Goal: Task Accomplishment & Management: Complete application form

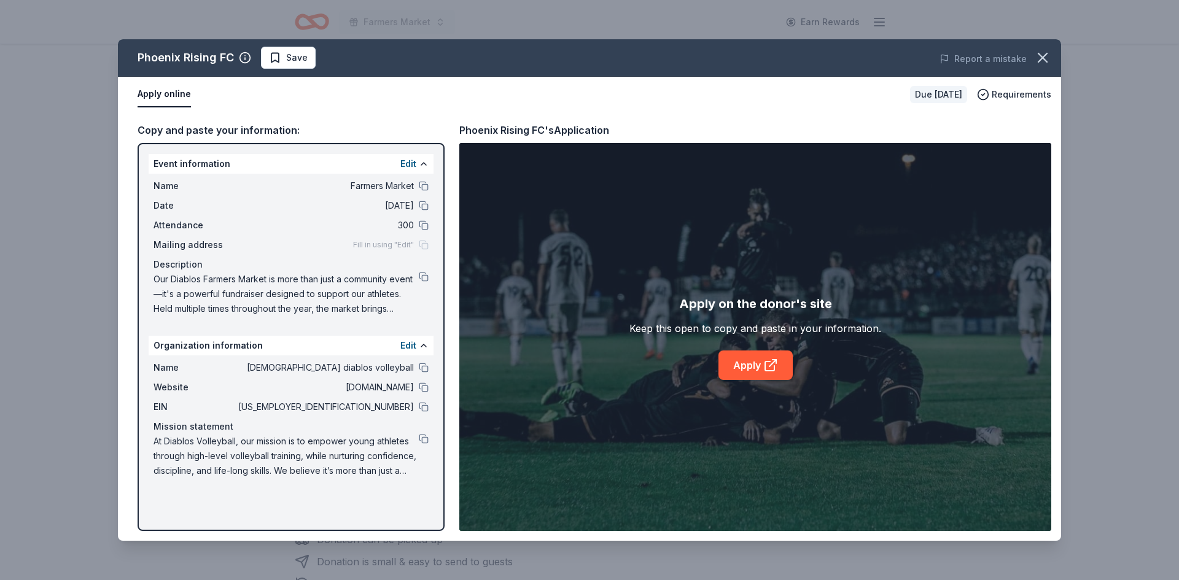
scroll to position [122, 0]
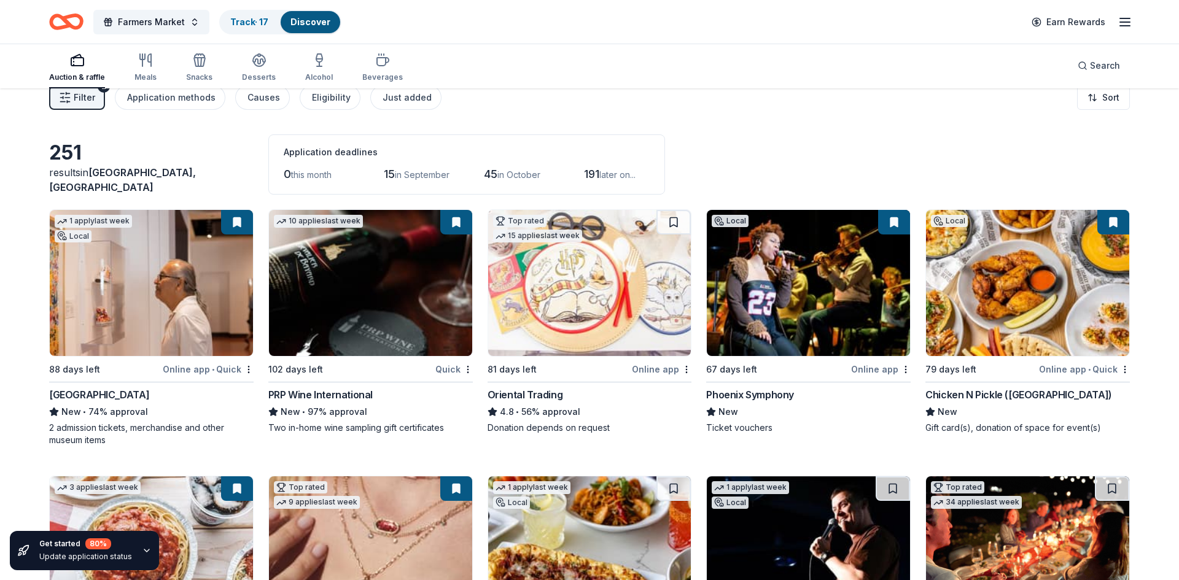
scroll to position [16, 0]
click at [667, 219] on button at bounding box center [673, 223] width 34 height 25
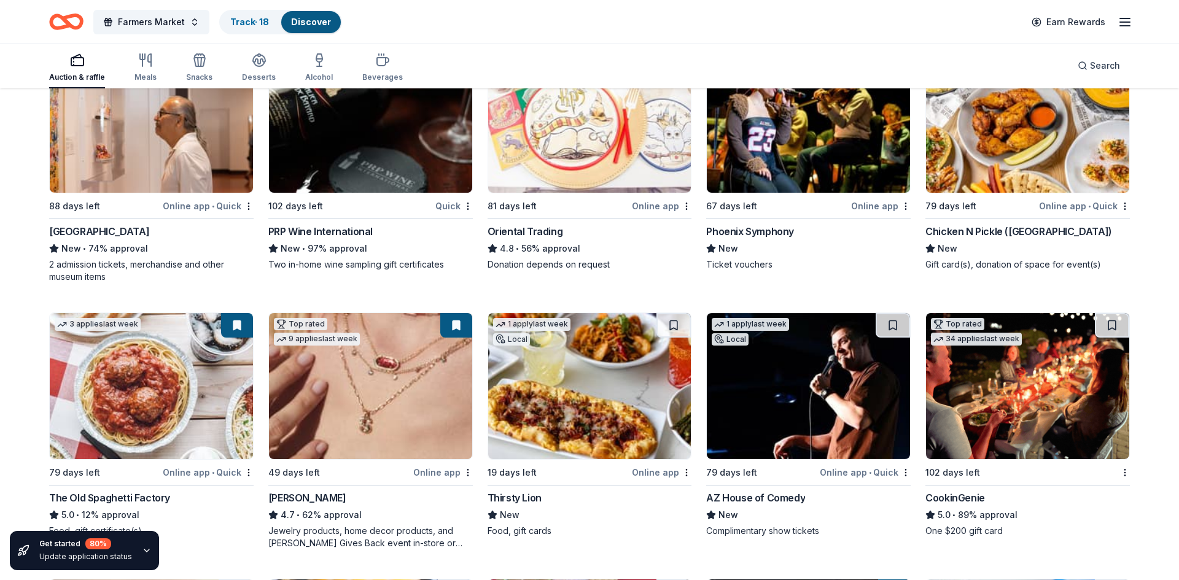
scroll to position [187, 0]
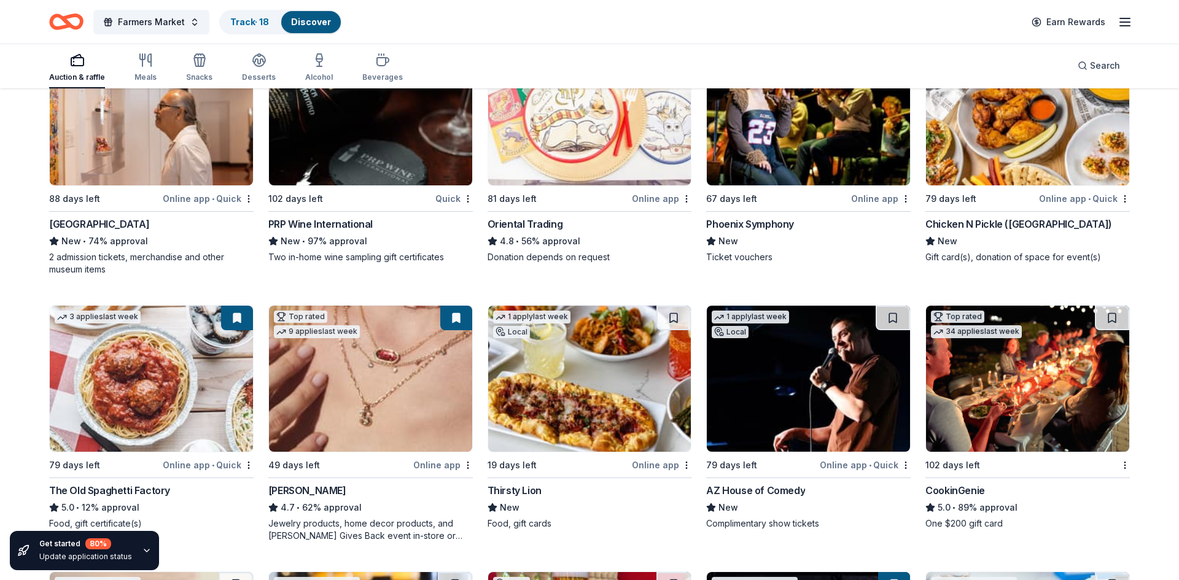
click at [235, 314] on button at bounding box center [237, 318] width 32 height 25
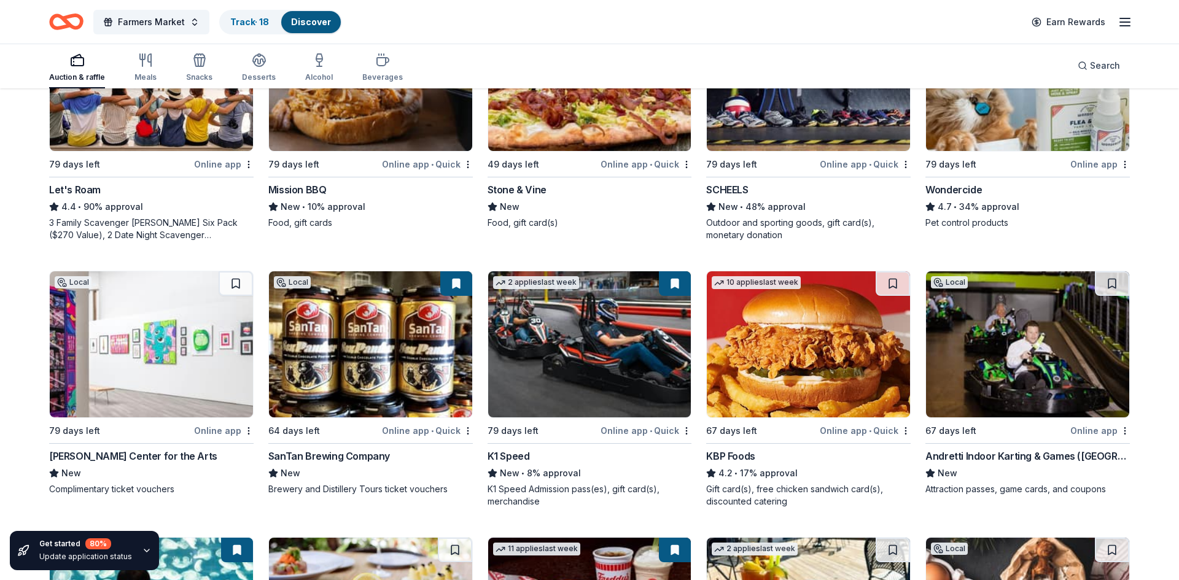
scroll to position [756, 0]
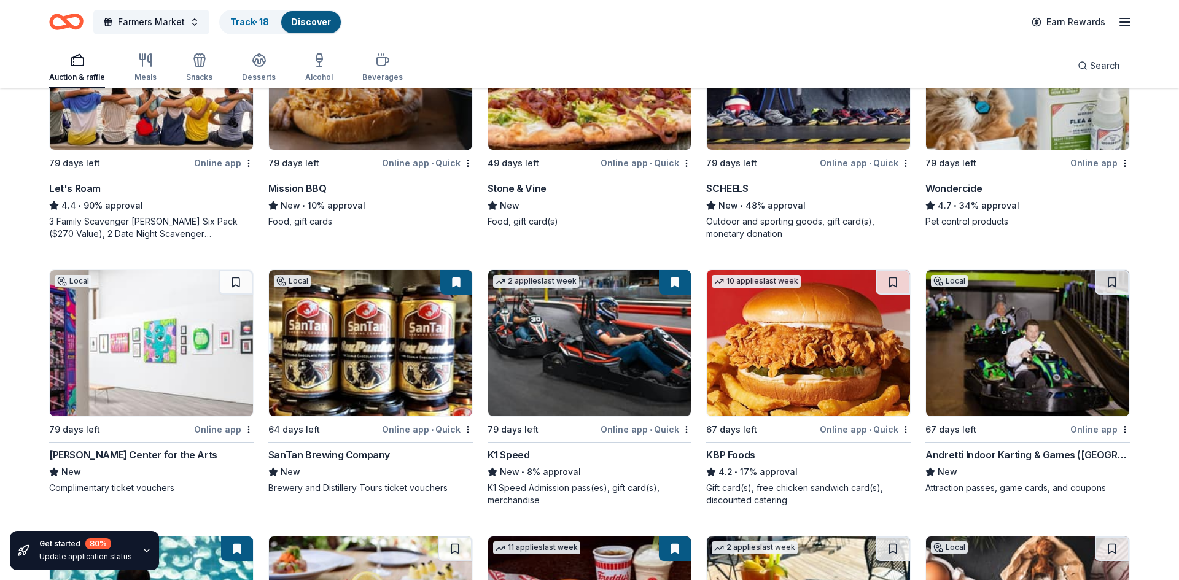
click at [1035, 374] on img at bounding box center [1027, 343] width 203 height 146
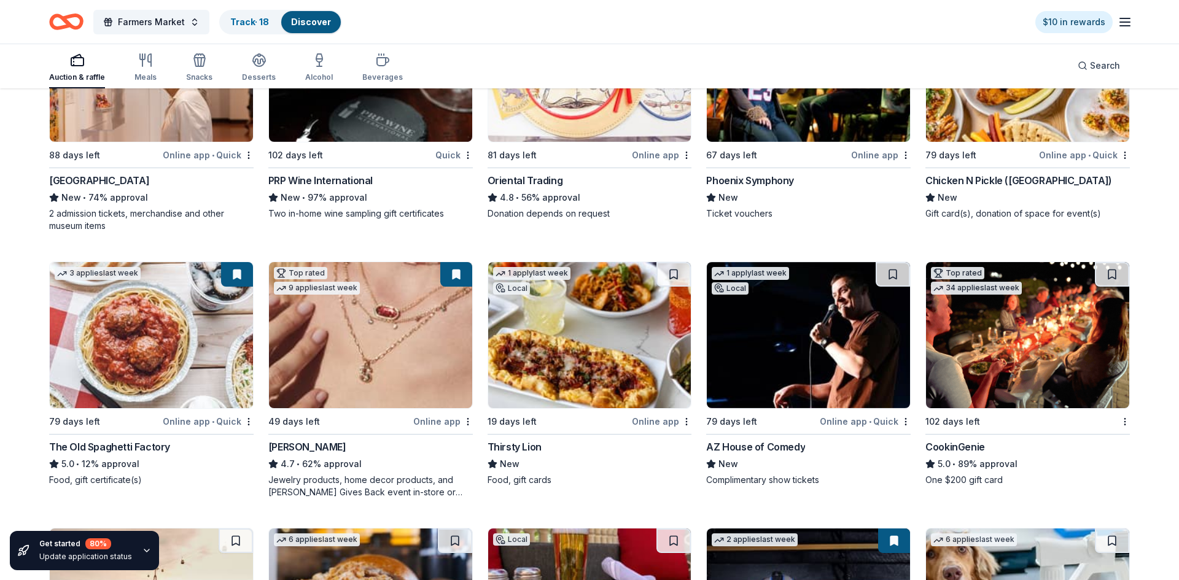
scroll to position [0, 0]
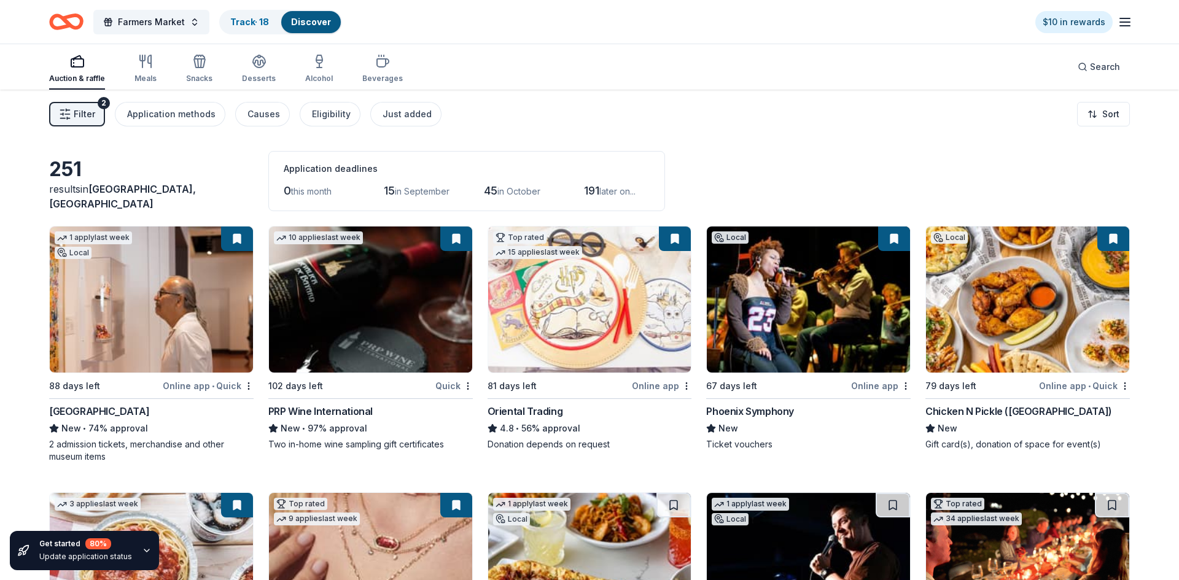
click at [211, 287] on img at bounding box center [151, 300] width 203 height 146
click at [399, 338] on img at bounding box center [370, 300] width 203 height 146
click at [656, 356] on img at bounding box center [589, 300] width 203 height 146
click at [844, 339] on img at bounding box center [808, 300] width 203 height 146
click at [1055, 327] on img at bounding box center [1027, 300] width 203 height 146
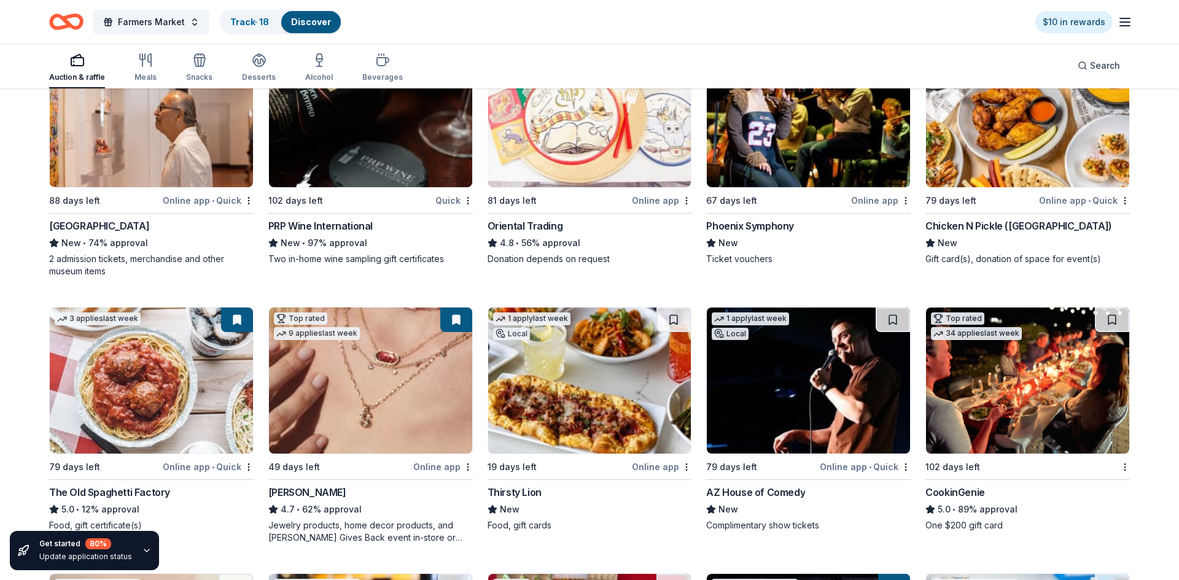
scroll to position [384, 0]
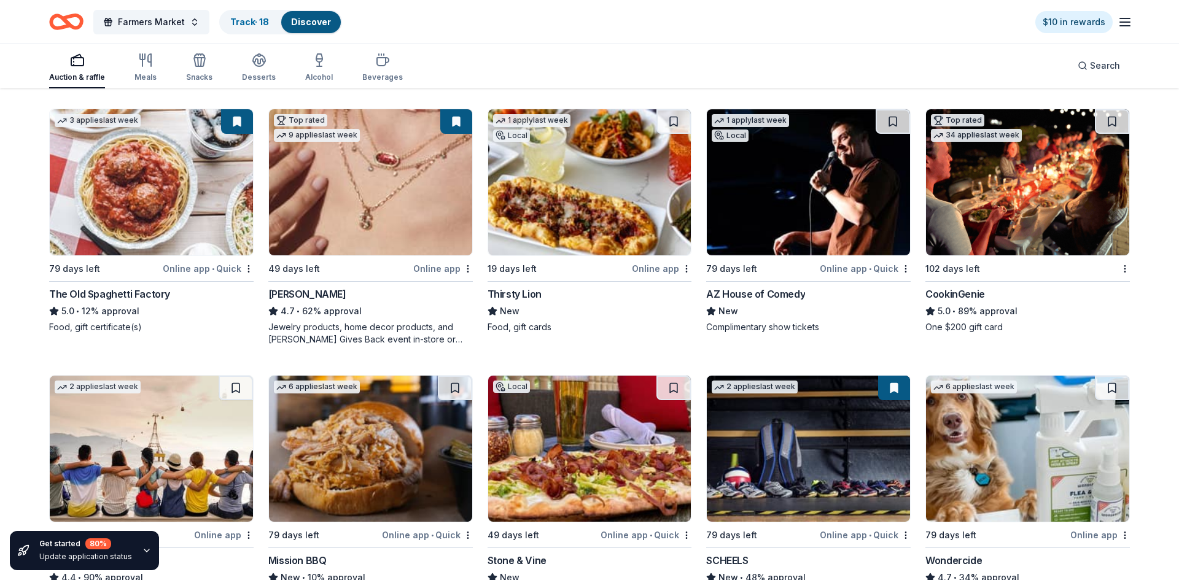
click at [399, 211] on img at bounding box center [370, 182] width 203 height 146
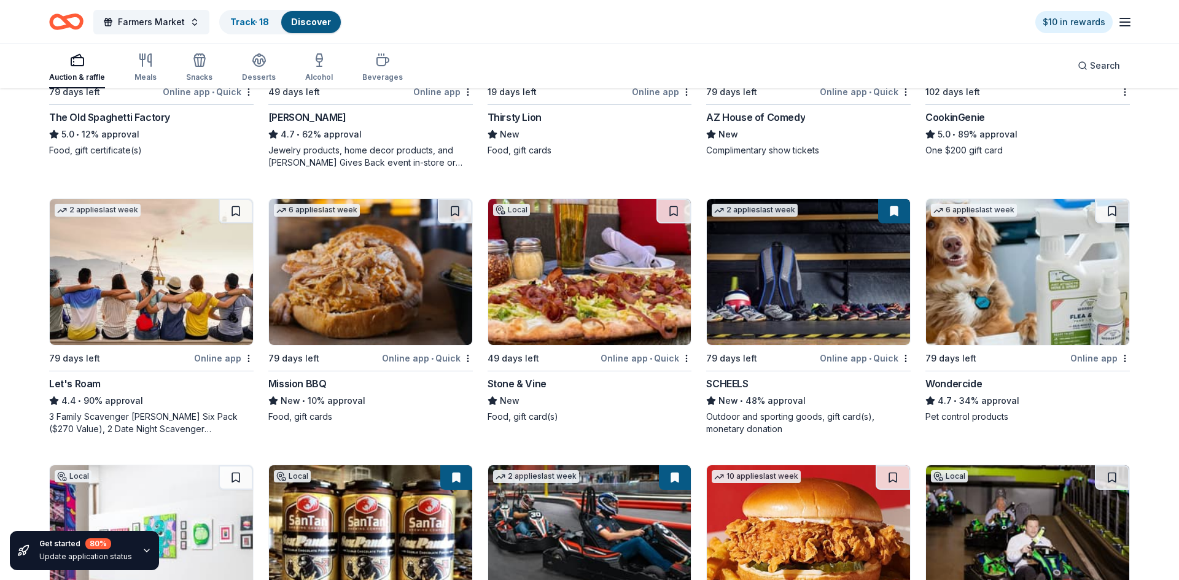
scroll to position [816, 0]
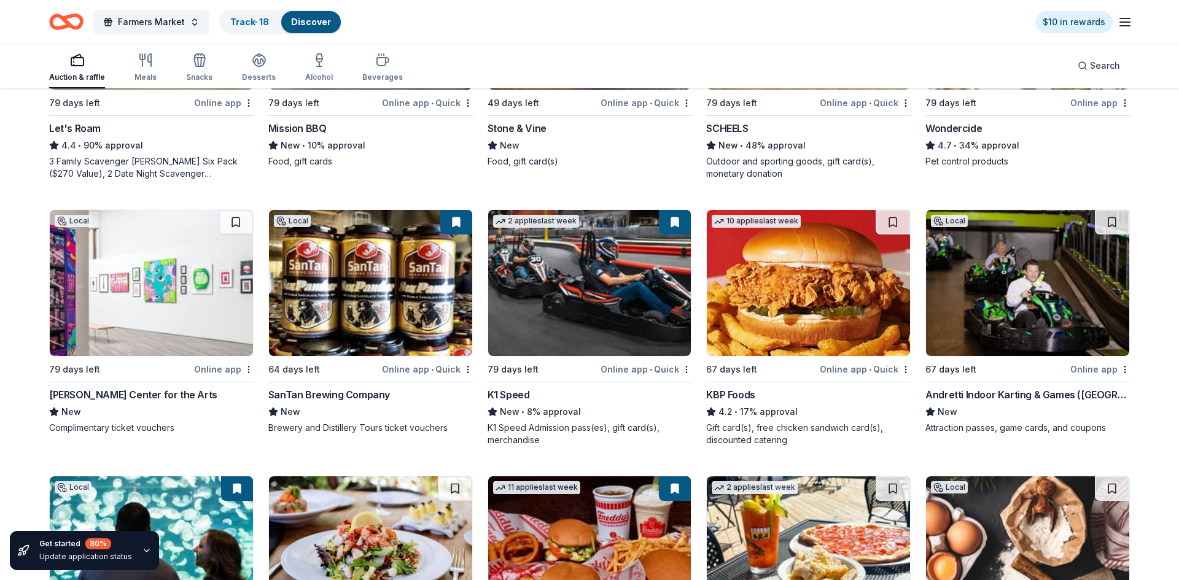
click at [589, 289] on img at bounding box center [589, 283] width 203 height 146
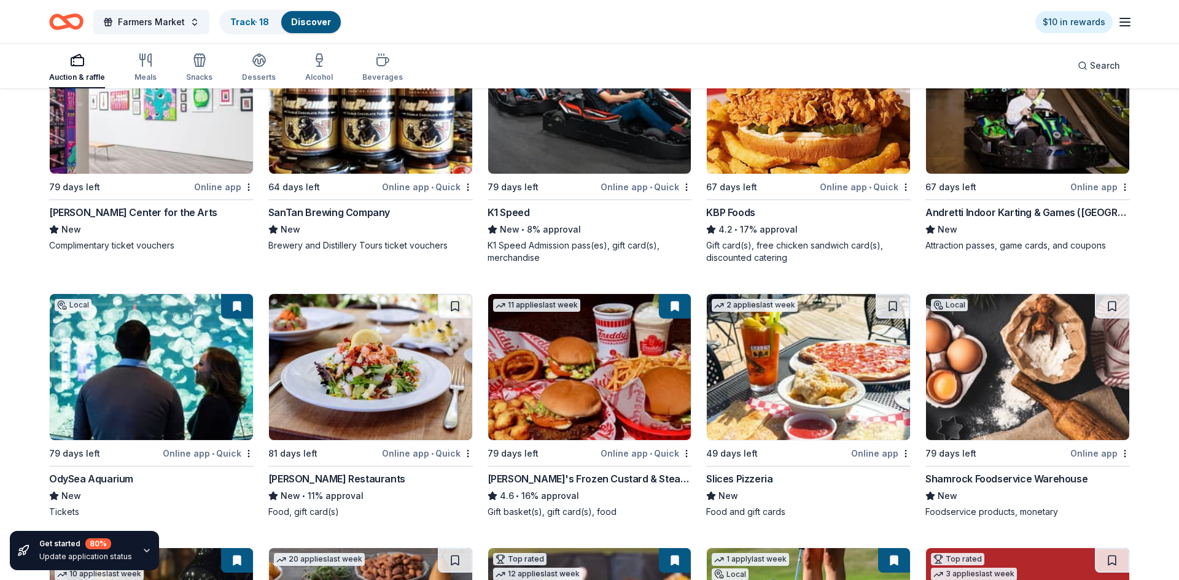
scroll to position [999, 0]
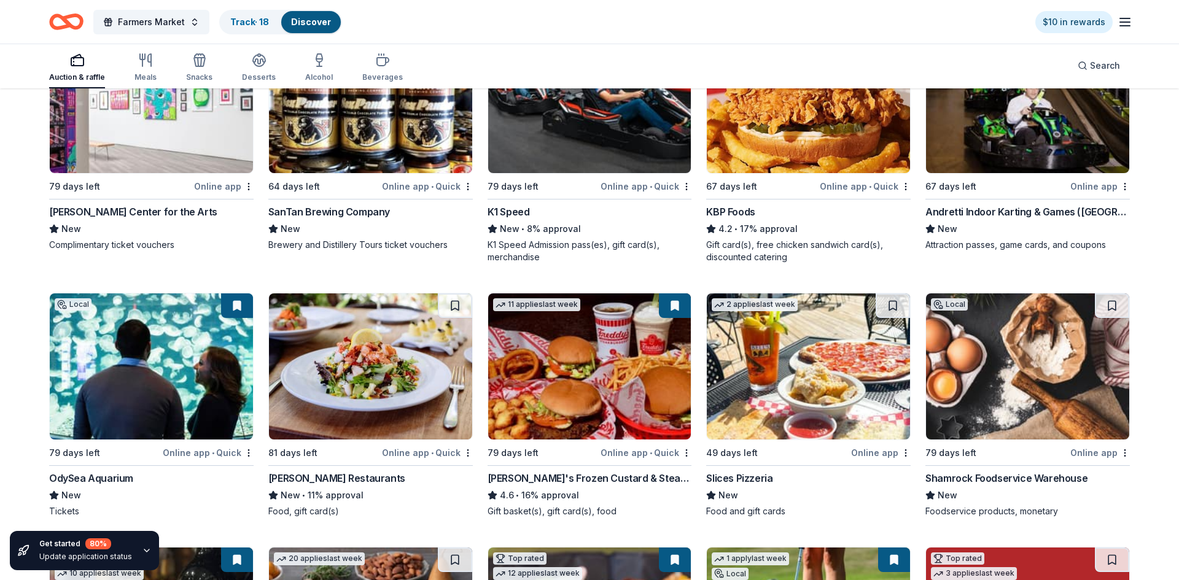
click at [169, 388] on img at bounding box center [151, 366] width 203 height 146
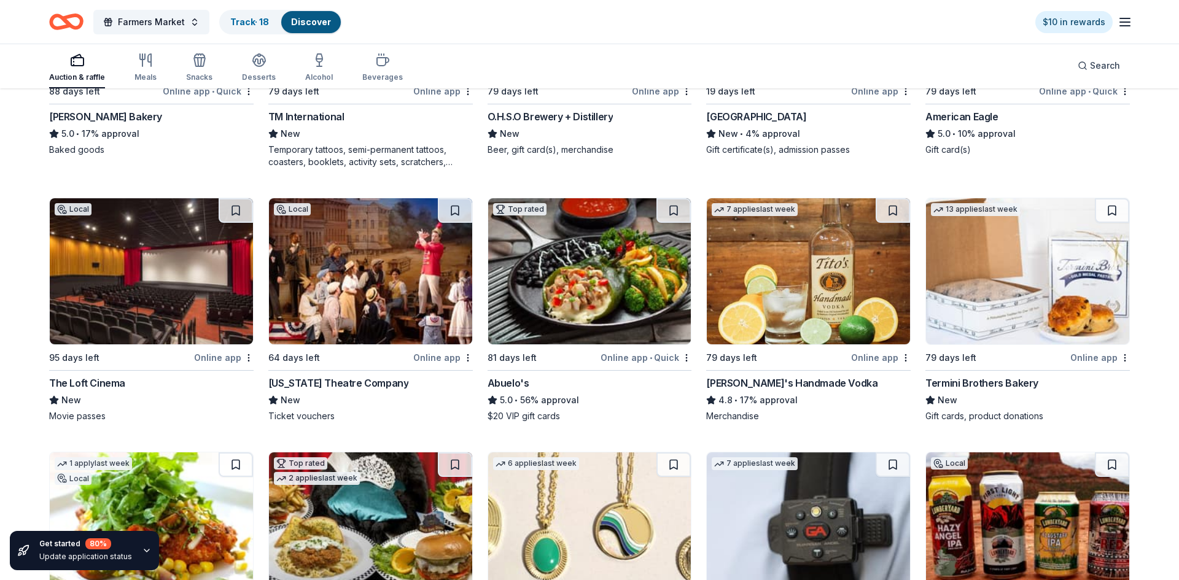
scroll to position [1882, 0]
click at [601, 279] on img at bounding box center [589, 271] width 203 height 146
click at [673, 205] on button at bounding box center [673, 210] width 34 height 25
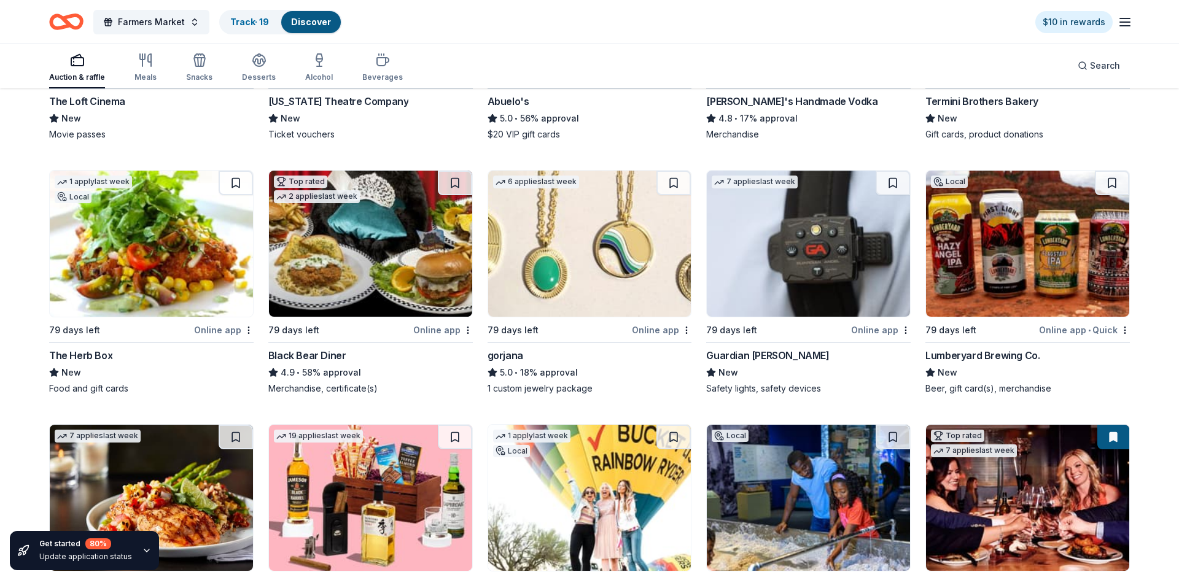
scroll to position [2163, 0]
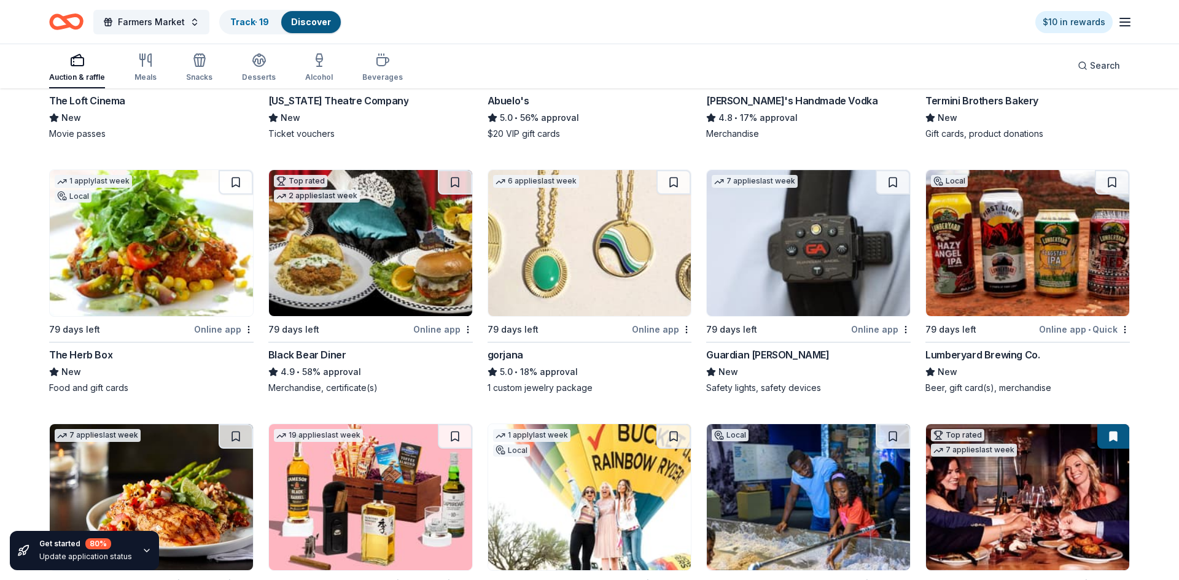
click at [405, 268] on img at bounding box center [370, 243] width 203 height 146
click at [230, 18] on link "Track · 19" at bounding box center [249, 22] width 39 height 10
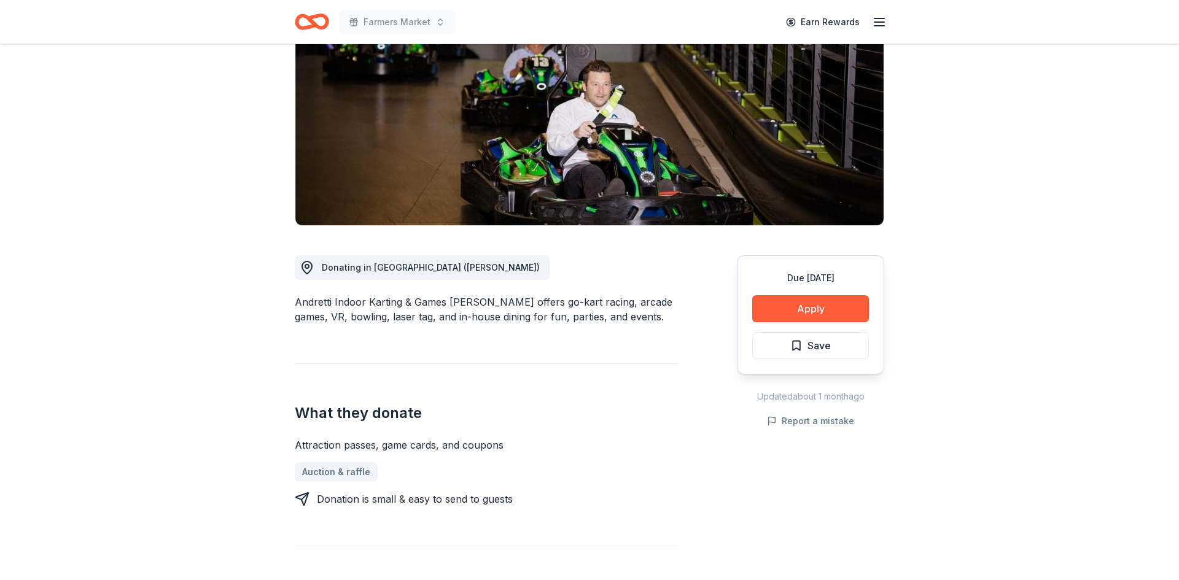
scroll to position [183, 0]
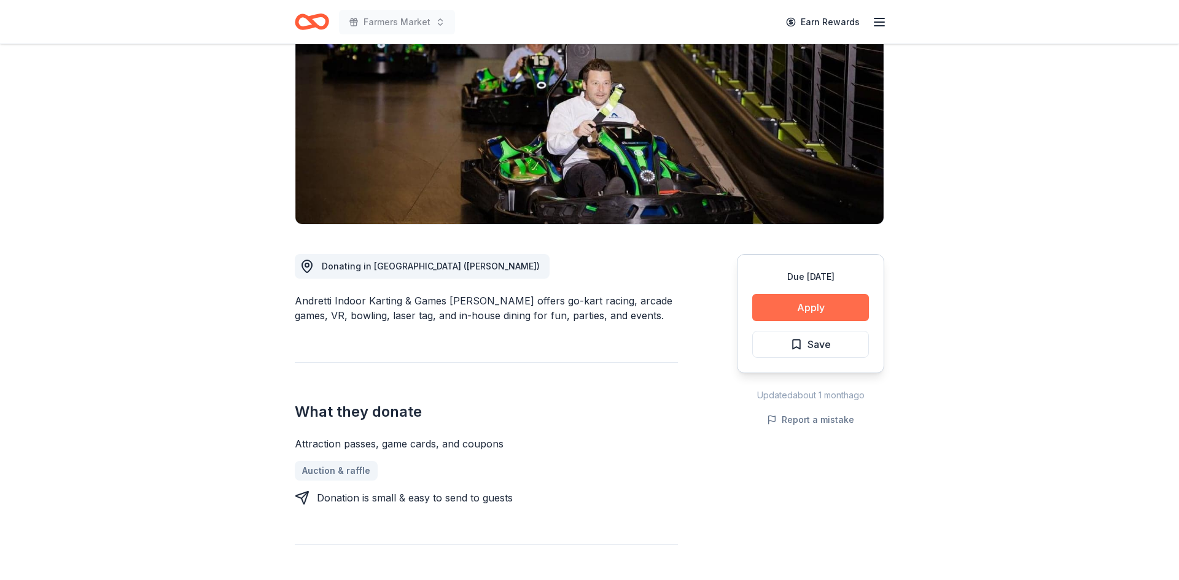
click at [815, 294] on button "Apply" at bounding box center [810, 307] width 117 height 27
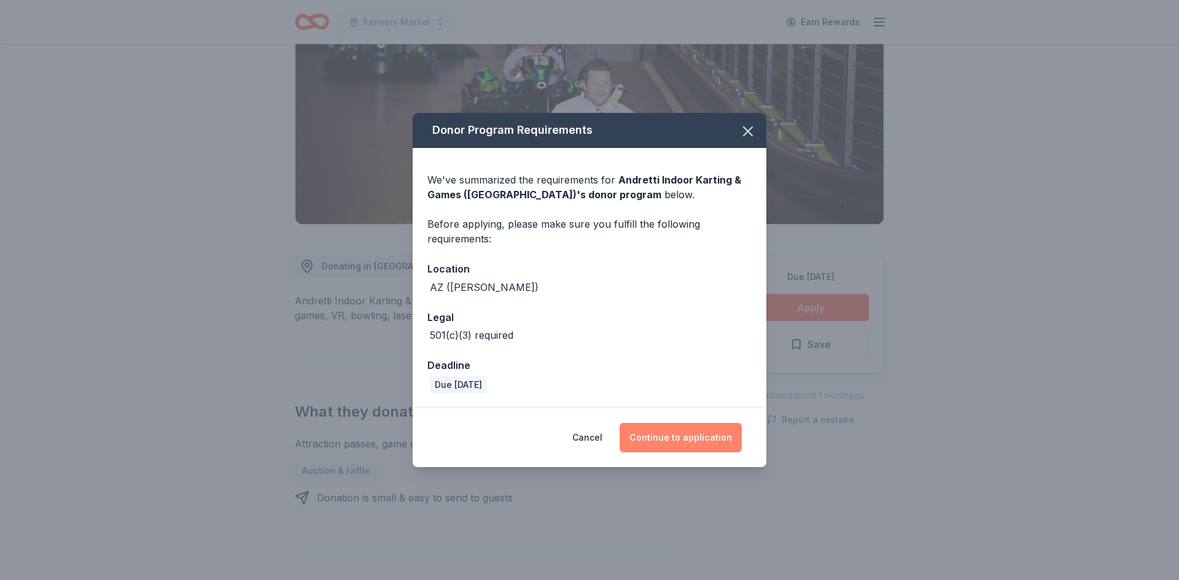
click at [670, 434] on button "Continue to application" at bounding box center [680, 437] width 122 height 29
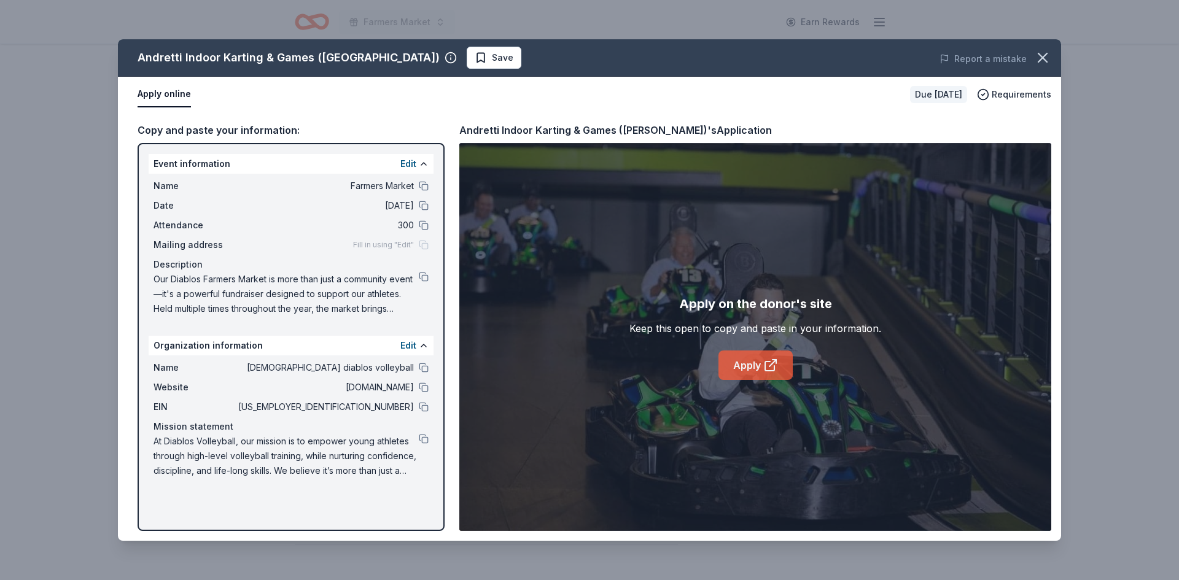
click at [763, 367] on icon at bounding box center [770, 365] width 15 height 15
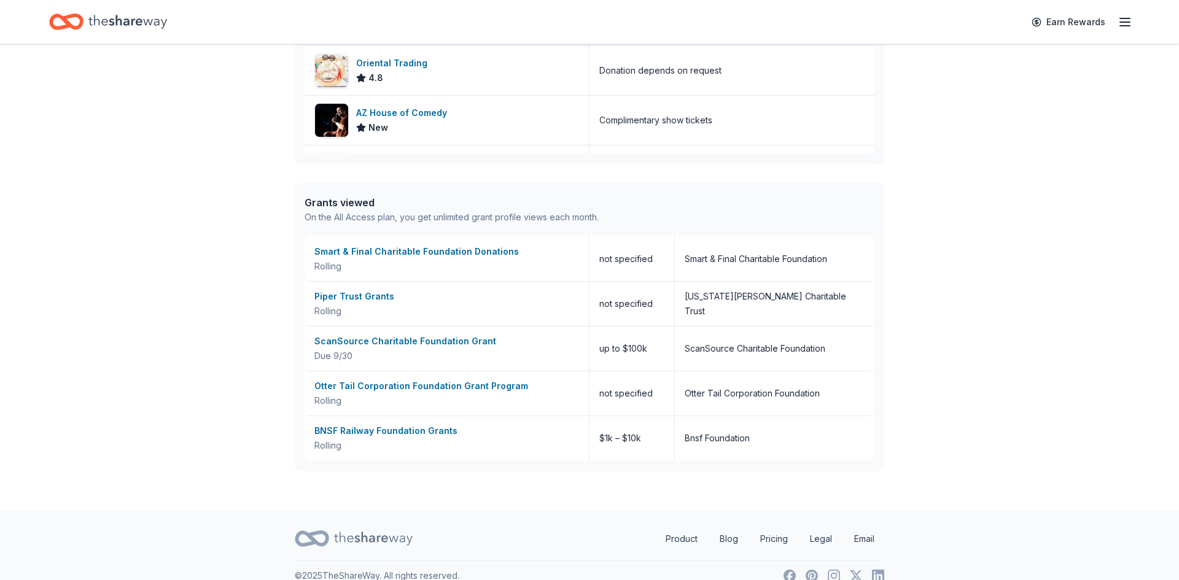
scroll to position [513, 0]
click at [418, 249] on div "Smart & Final Charitable Foundation Donations" at bounding box center [446, 250] width 265 height 15
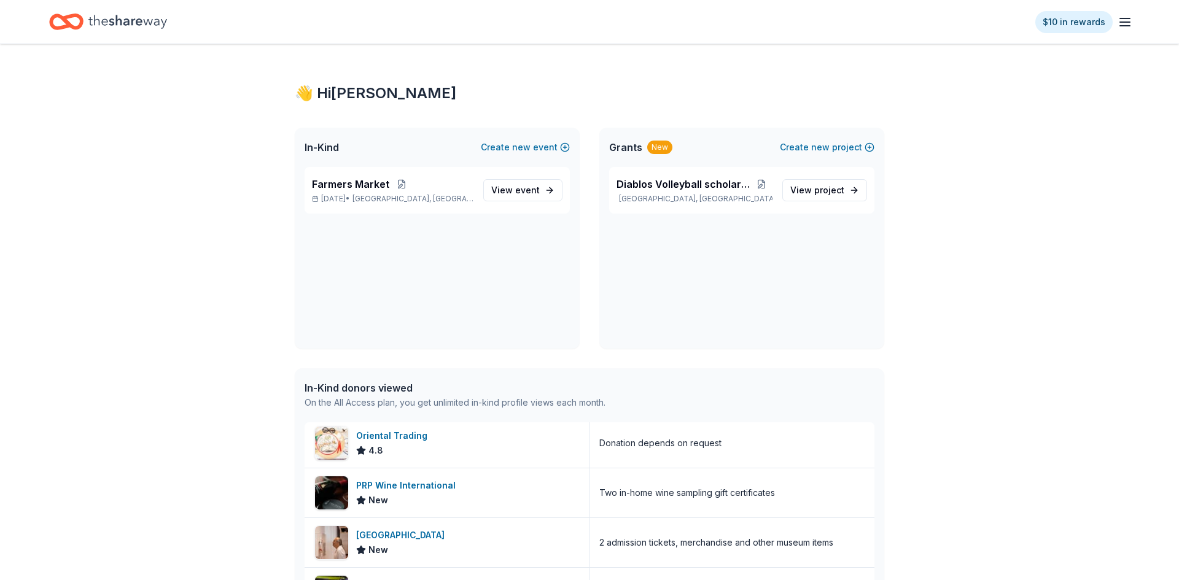
scroll to position [411, 0]
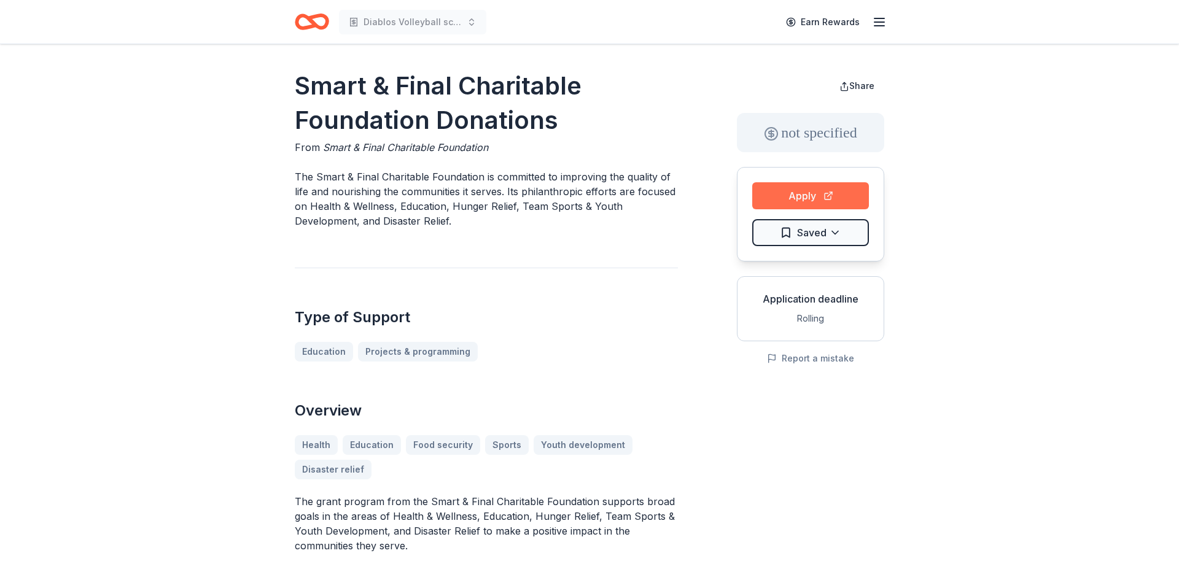
click at [810, 197] on button "Apply" at bounding box center [810, 195] width 117 height 27
click at [828, 236] on html "Diablos Volleyball scholarship Earn Rewards Smart & Final Charitable Foundation…" at bounding box center [589, 290] width 1179 height 580
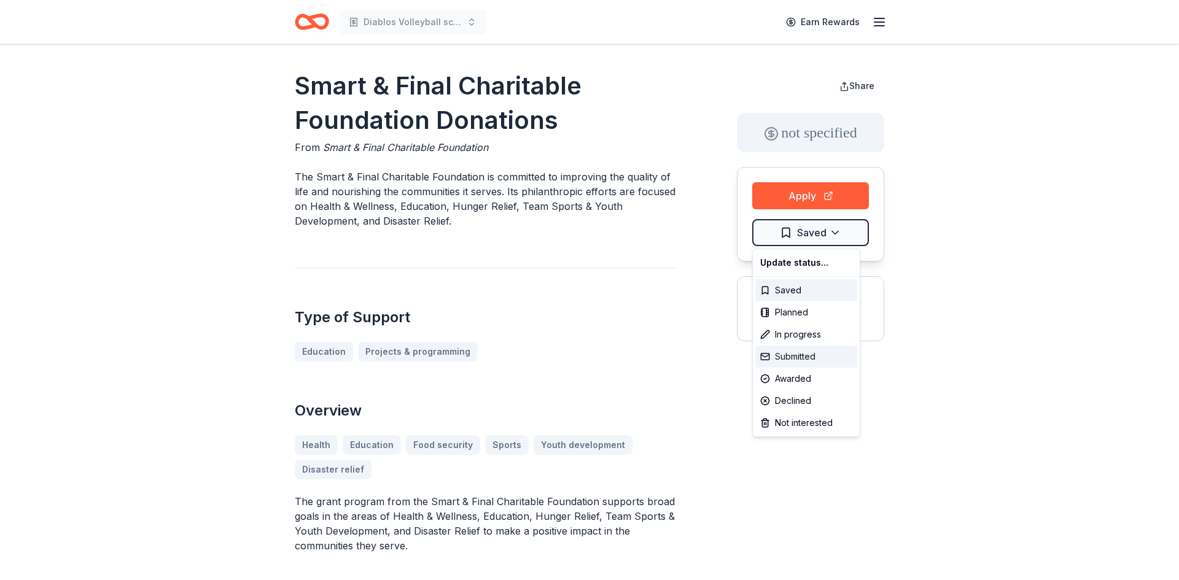
click at [804, 346] on div "Submitted" at bounding box center [806, 357] width 102 height 22
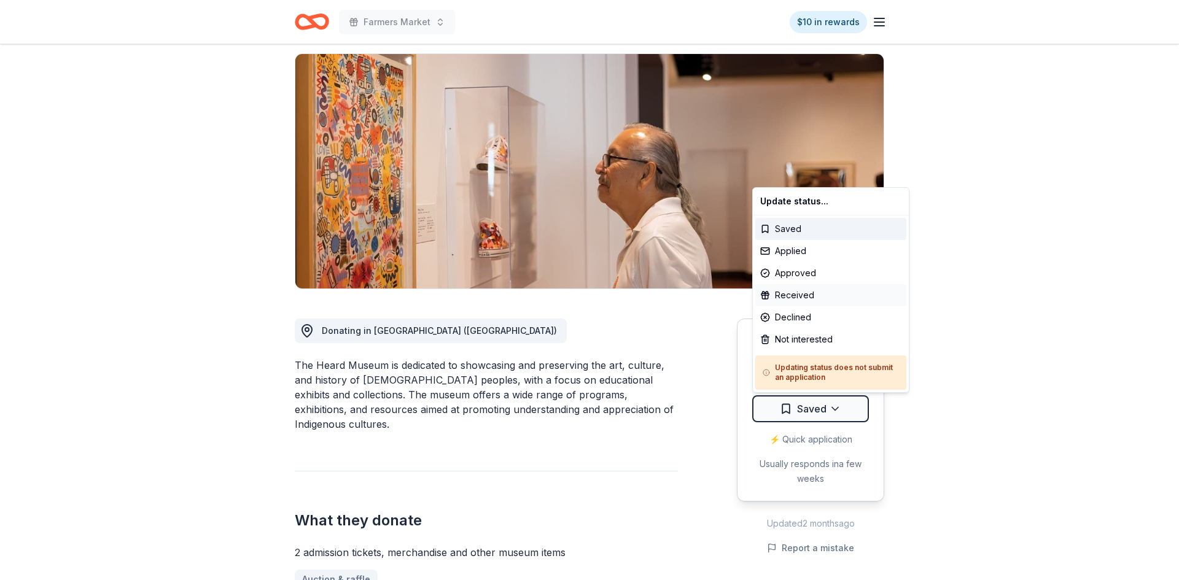
click at [793, 295] on div "Received" at bounding box center [830, 295] width 151 height 22
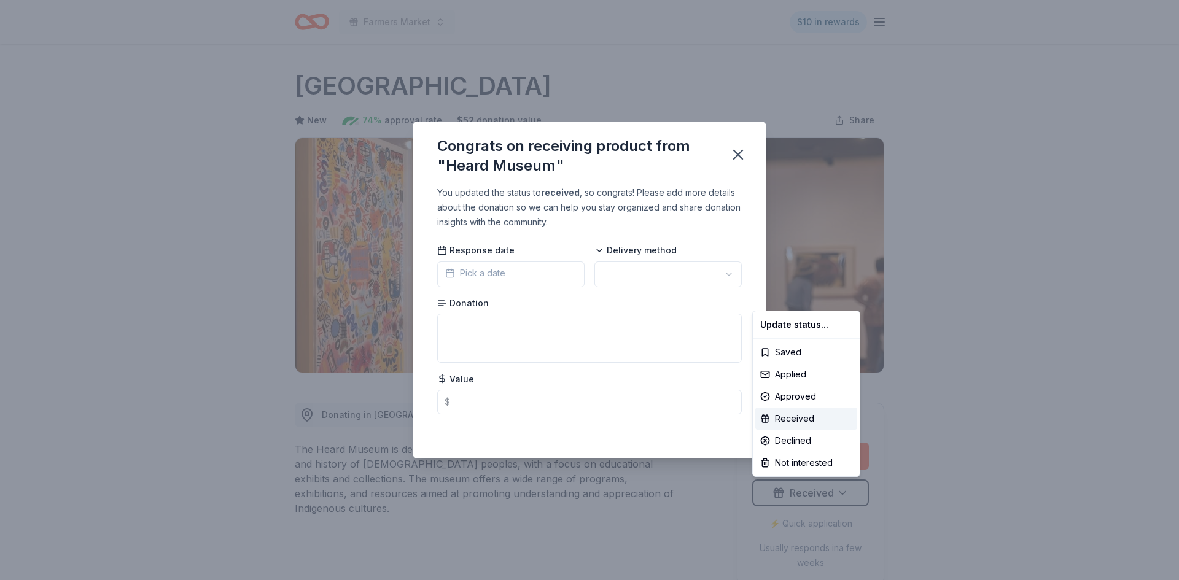
click at [526, 271] on html "Farmers Market $10 in rewards Due in 88 days Share Heard Museum New 74% approva…" at bounding box center [589, 290] width 1179 height 580
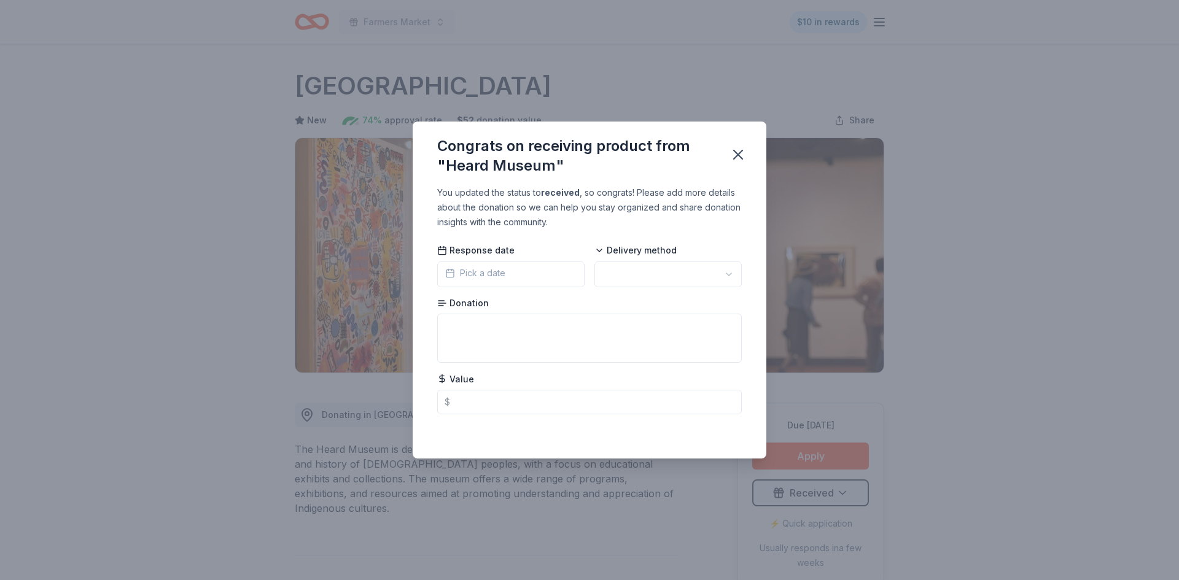
click at [629, 275] on html "Farmers Market $10 in rewards Due in 88 days Share Heard Museum New 74% approva…" at bounding box center [589, 290] width 1179 height 580
click at [518, 403] on input "text" at bounding box center [589, 402] width 305 height 25
type input "100.00"
click at [648, 333] on textarea at bounding box center [589, 338] width 305 height 49
click at [739, 149] on icon "button" at bounding box center [737, 154] width 17 height 17
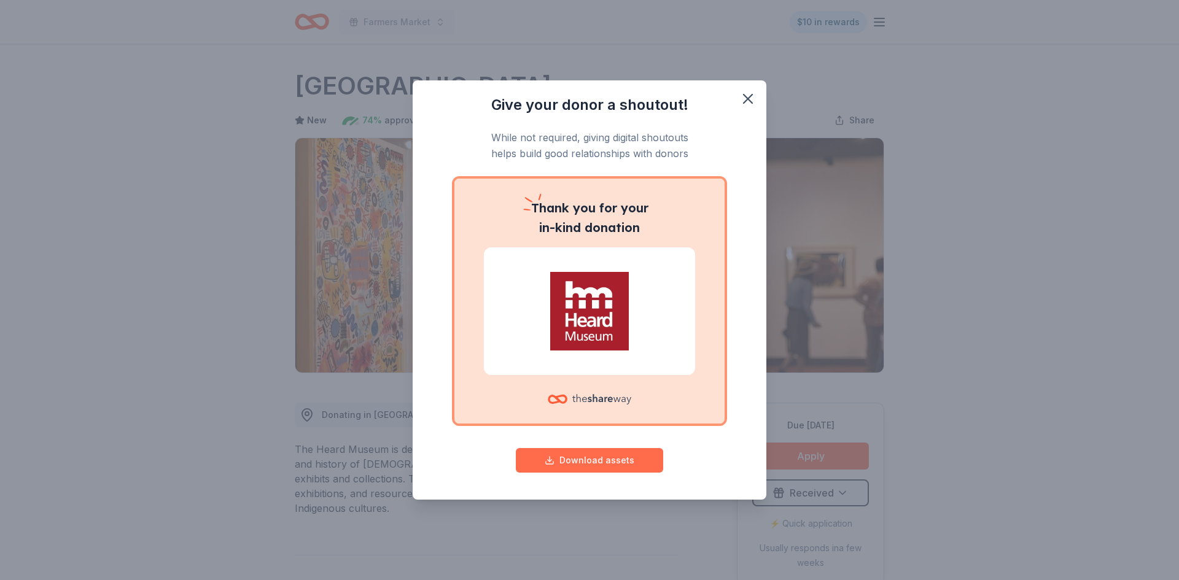
click at [562, 462] on button "Download assets" at bounding box center [589, 460] width 147 height 25
click at [748, 101] on icon "button" at bounding box center [747, 98] width 17 height 17
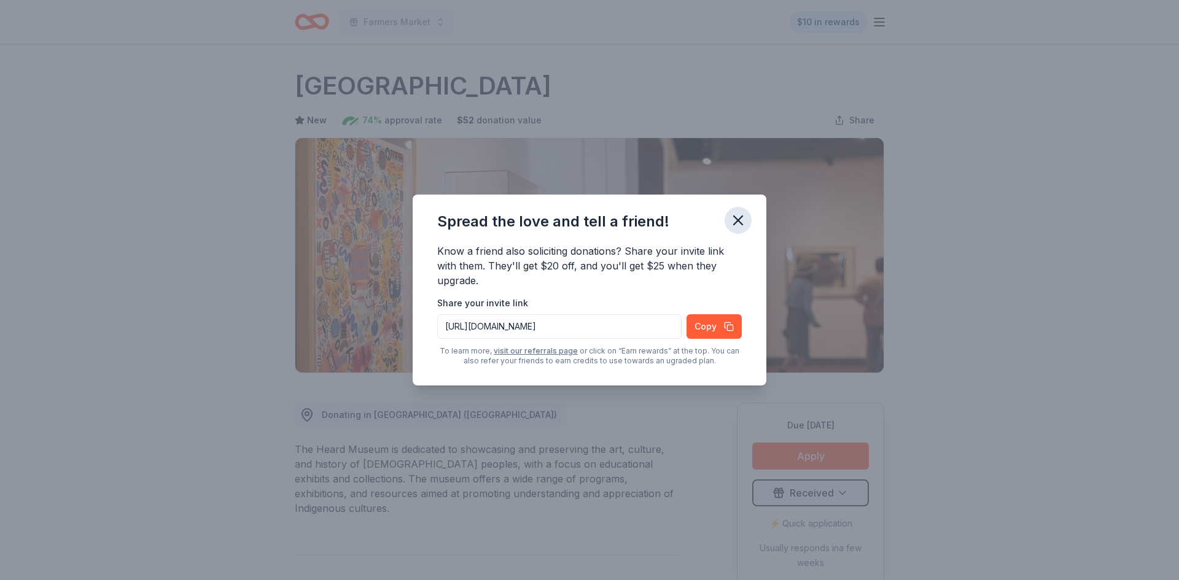
click at [742, 220] on icon "button" at bounding box center [737, 220] width 17 height 17
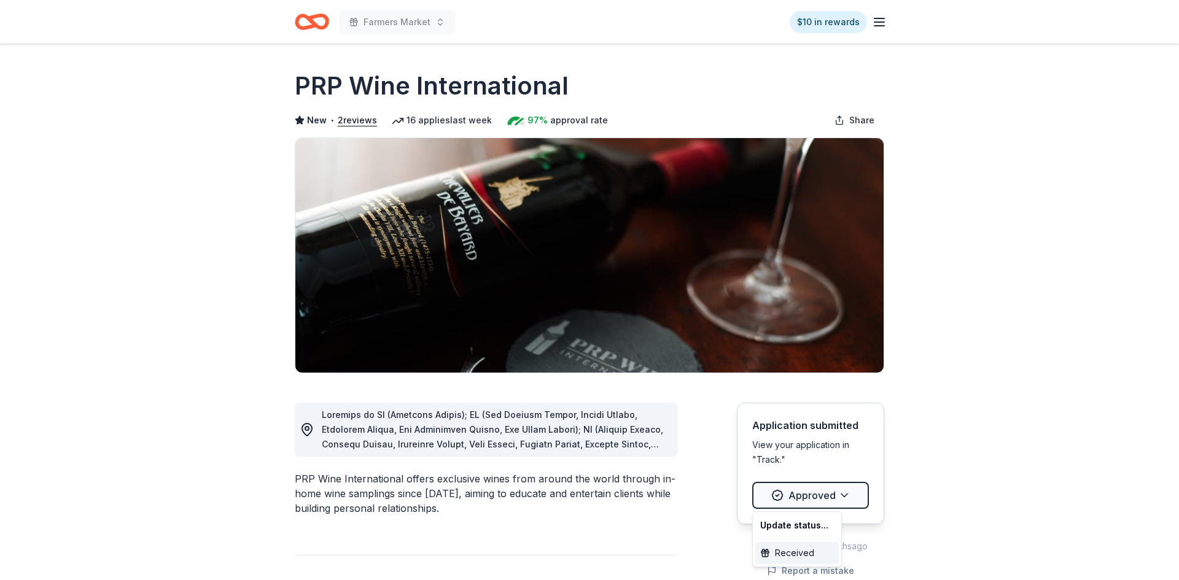
click at [804, 557] on div "Received" at bounding box center [796, 553] width 83 height 22
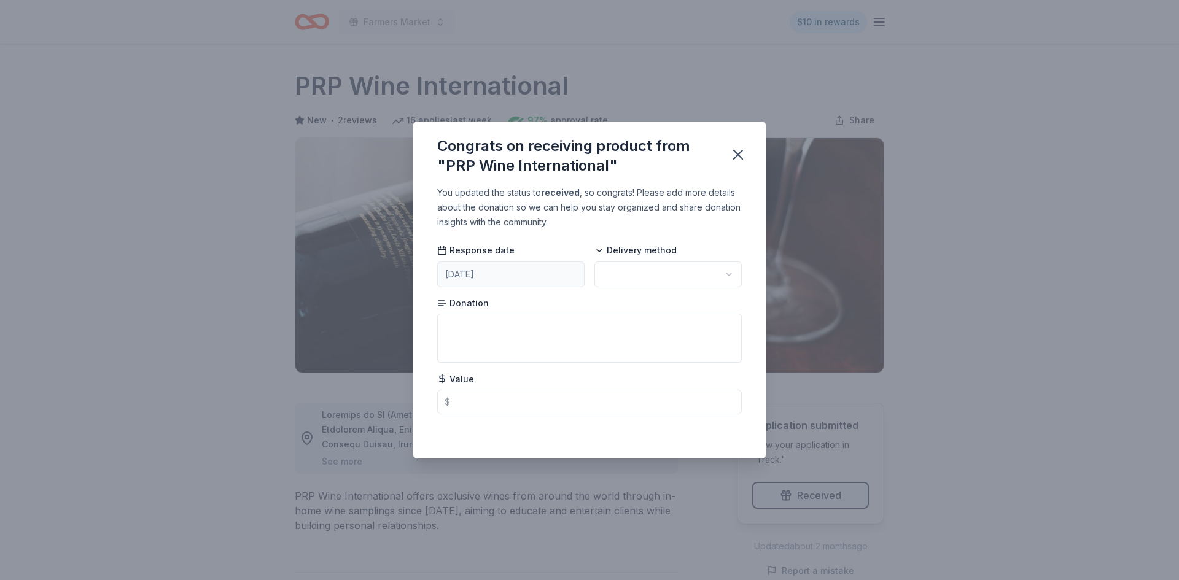
click at [678, 265] on html "Farmers Market $10 in rewards Due [DATE] Share PRP Wine International New • 2 r…" at bounding box center [589, 290] width 1179 height 580
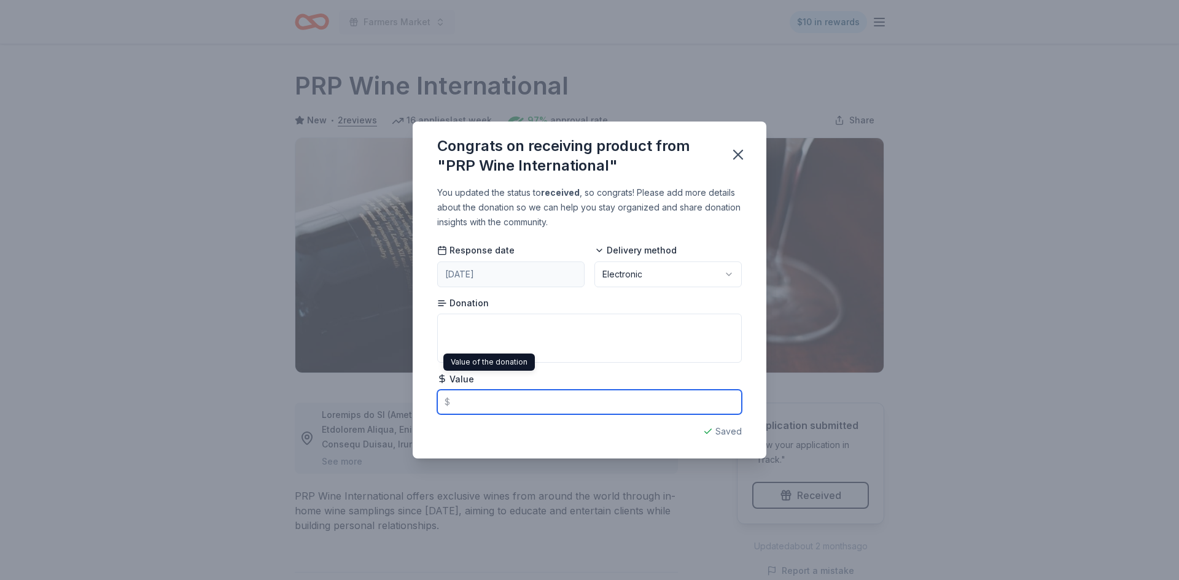
click at [471, 405] on input "text" at bounding box center [589, 402] width 305 height 25
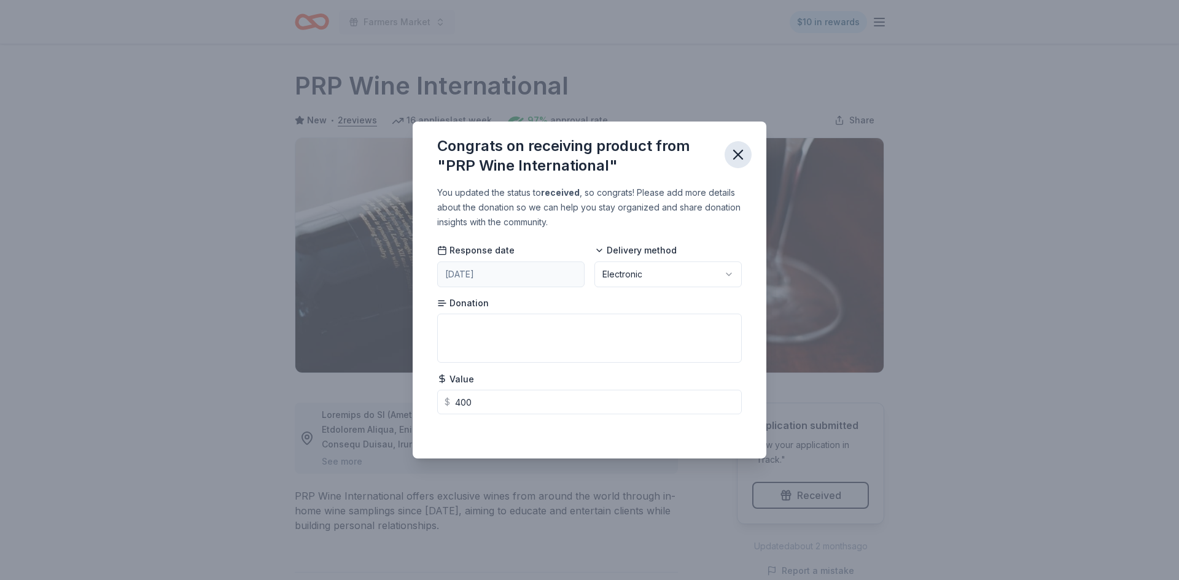
type input "400.00"
click at [739, 153] on icon "button" at bounding box center [738, 154] width 9 height 9
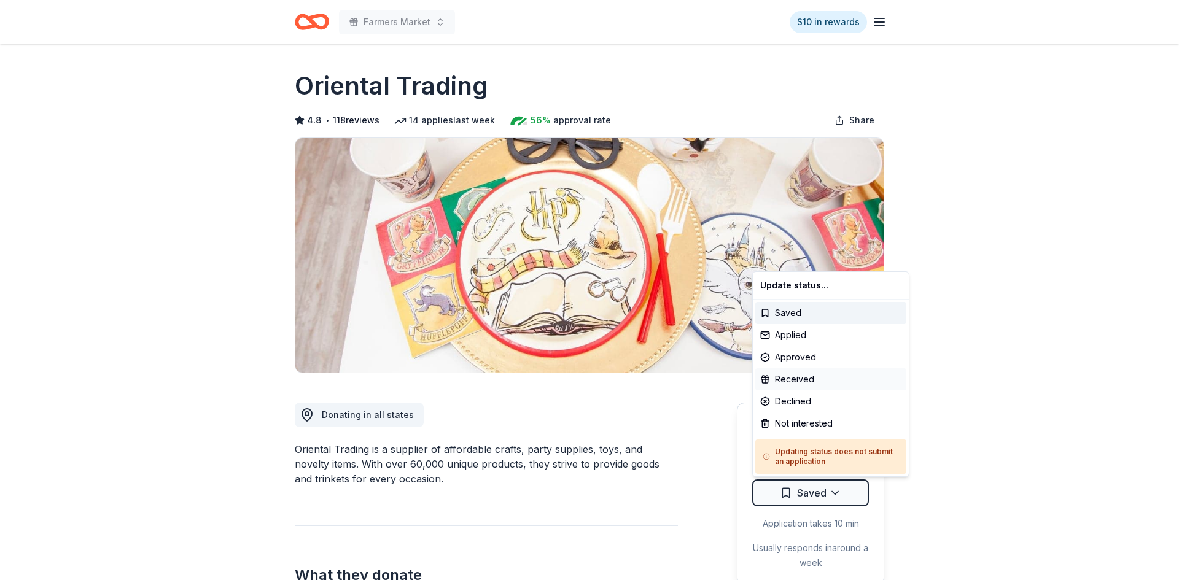
click at [791, 374] on div "Received" at bounding box center [830, 379] width 151 height 22
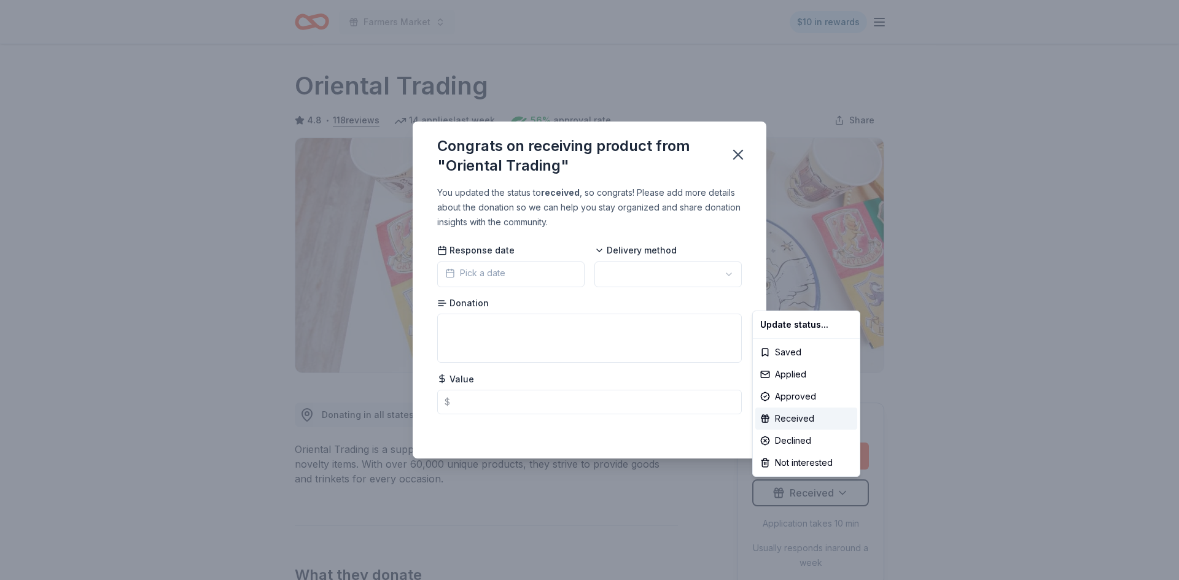
click at [664, 262] on html "Farmers Market $10 in rewards Due [DATE] Share Oriental Trading 4.8 • 118 revie…" at bounding box center [589, 290] width 1179 height 580
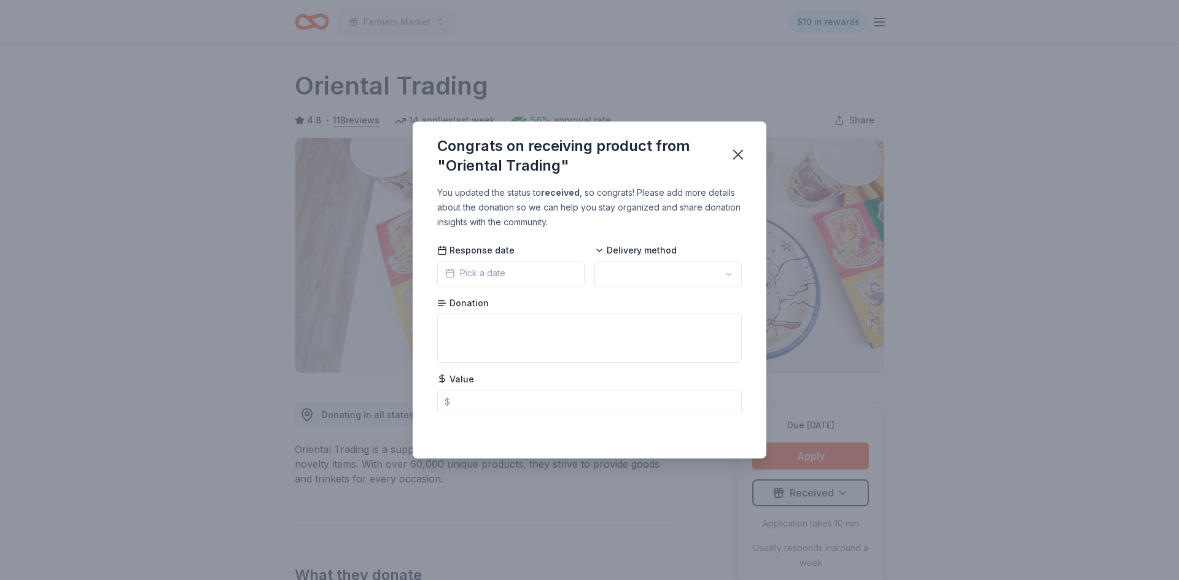
click at [665, 268] on html "Farmers Market $10 in rewards Due [DATE] Share Oriental Trading 4.8 • 118 revie…" at bounding box center [589, 290] width 1179 height 580
click at [532, 405] on input "text" at bounding box center [589, 402] width 305 height 25
type input "25.00"
click at [740, 152] on icon "button" at bounding box center [737, 154] width 17 height 17
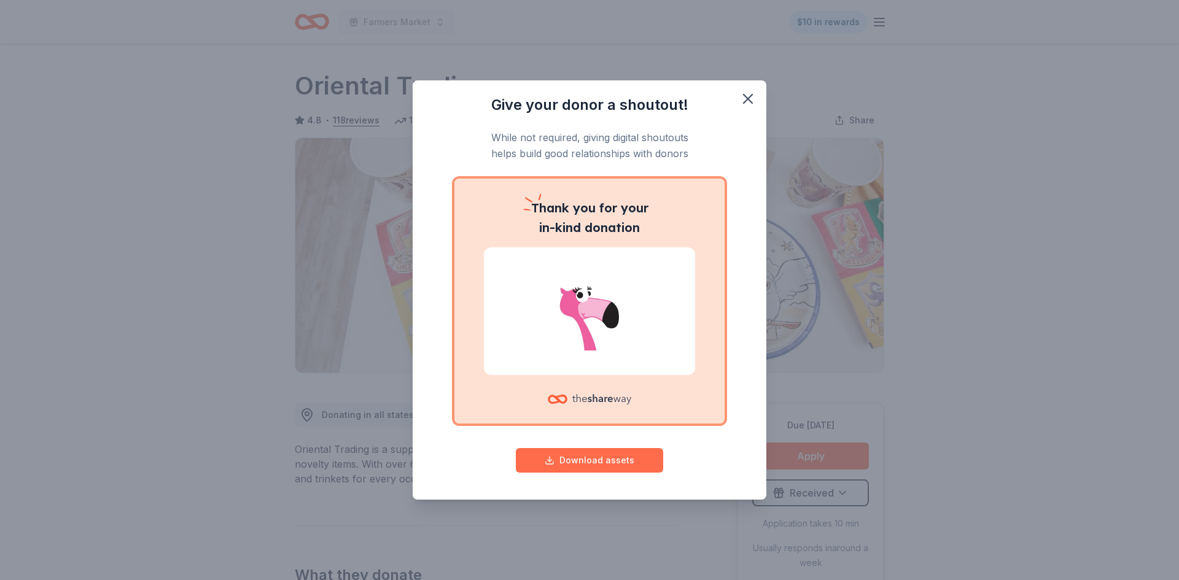
click at [626, 465] on button "Download assets" at bounding box center [589, 460] width 147 height 25
click at [745, 99] on icon "button" at bounding box center [747, 98] width 17 height 17
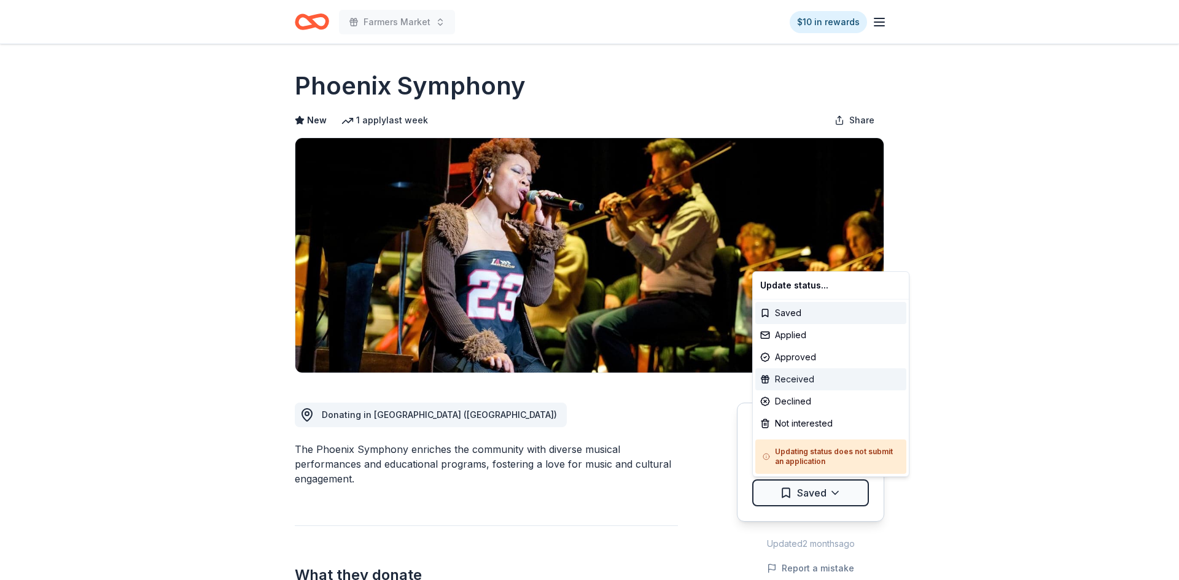
click at [795, 381] on div "Received" at bounding box center [830, 379] width 151 height 22
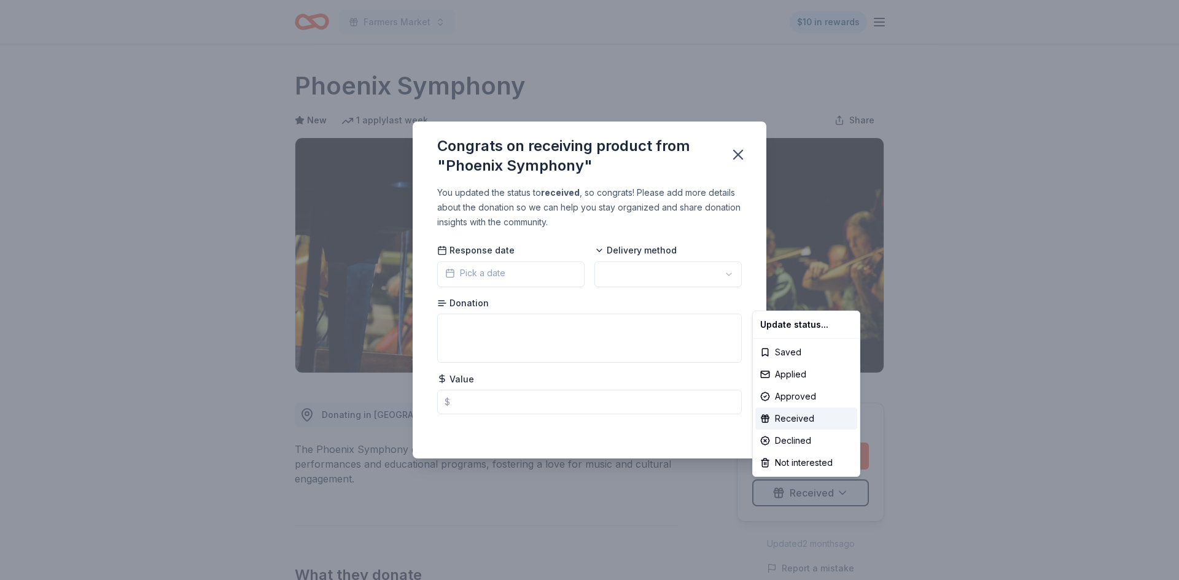
click at [634, 263] on html "Farmers Market $10 in rewards Due [DATE] Share Phoenix Symphony New 1 apply las…" at bounding box center [589, 290] width 1179 height 580
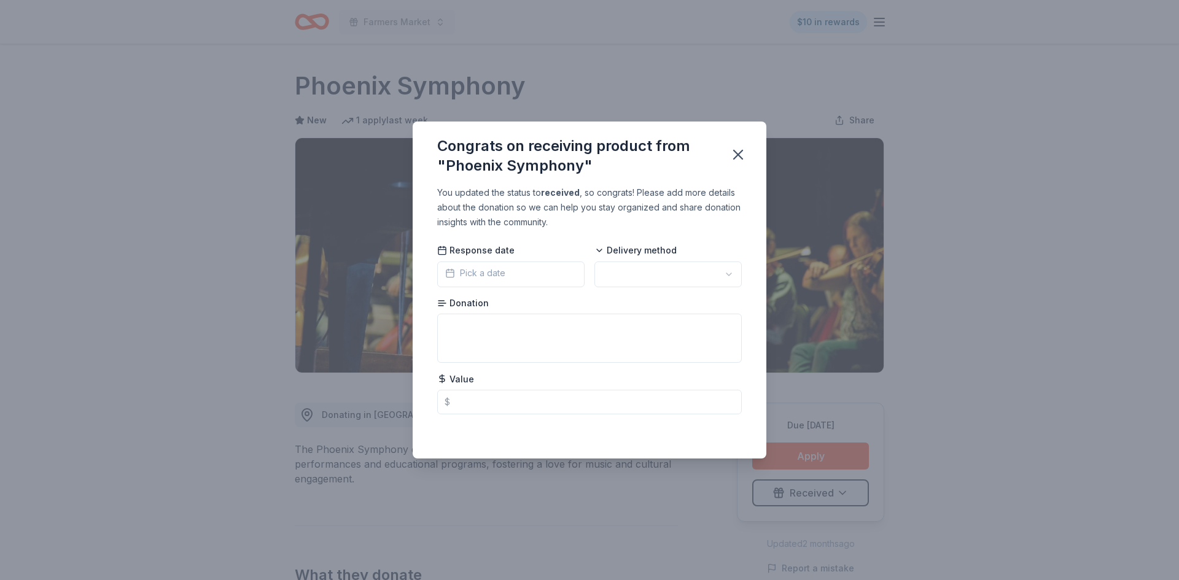
click at [637, 276] on html "Farmers Market $10 in rewards Due [DATE] Share Phoenix Symphony New 1 apply las…" at bounding box center [589, 290] width 1179 height 580
click at [576, 399] on input "text" at bounding box center [589, 402] width 305 height 25
type input "140.00"
click at [736, 154] on icon "button" at bounding box center [737, 154] width 17 height 17
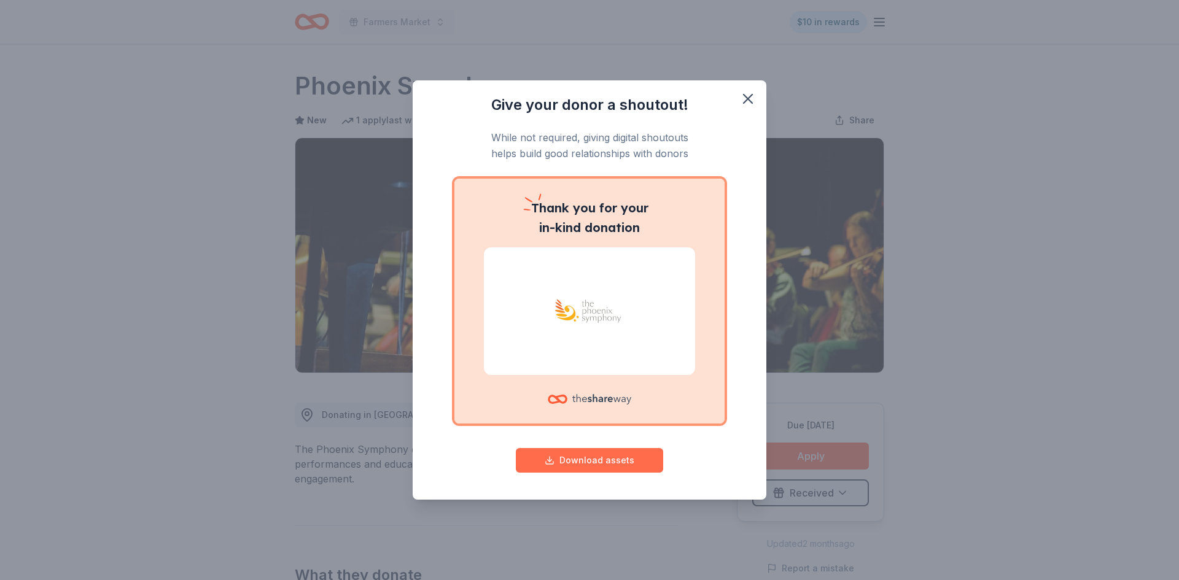
click at [610, 463] on button "Download assets" at bounding box center [589, 460] width 147 height 25
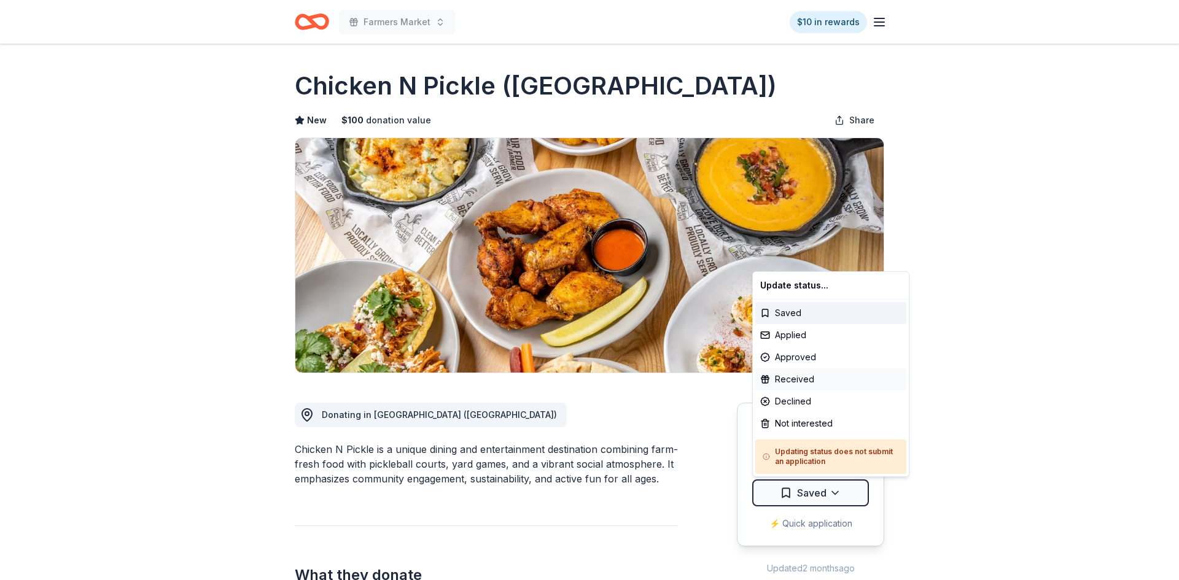
click at [814, 374] on div "Received" at bounding box center [830, 379] width 151 height 22
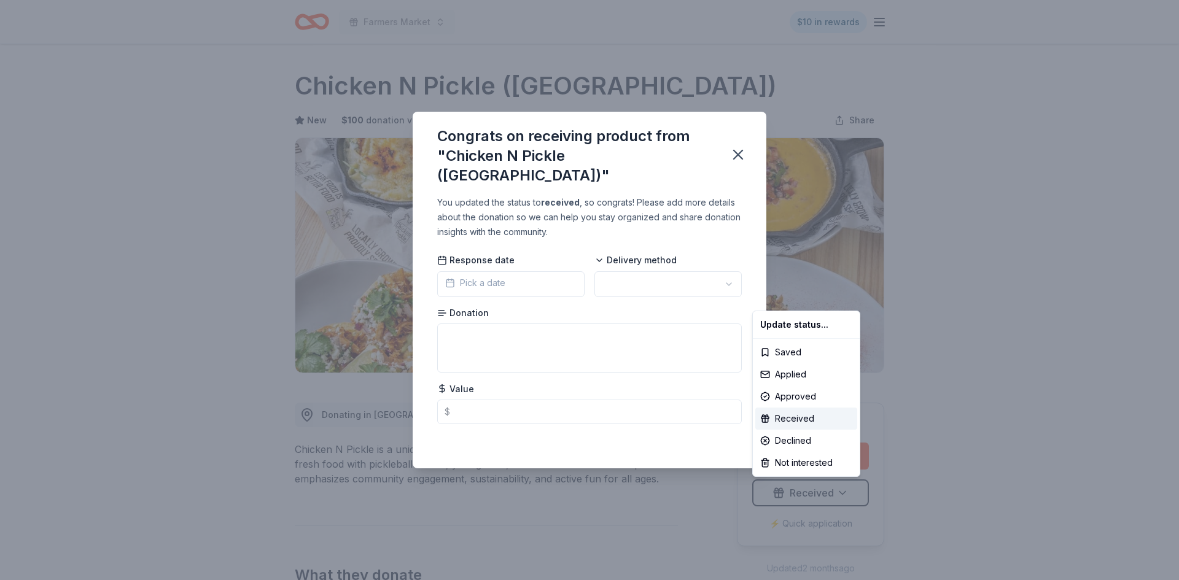
click at [669, 276] on html "Farmers Market $10 in rewards Due [DATE] Share Chicken N Pickle ([GEOGRAPHIC_DA…" at bounding box center [589, 290] width 1179 height 580
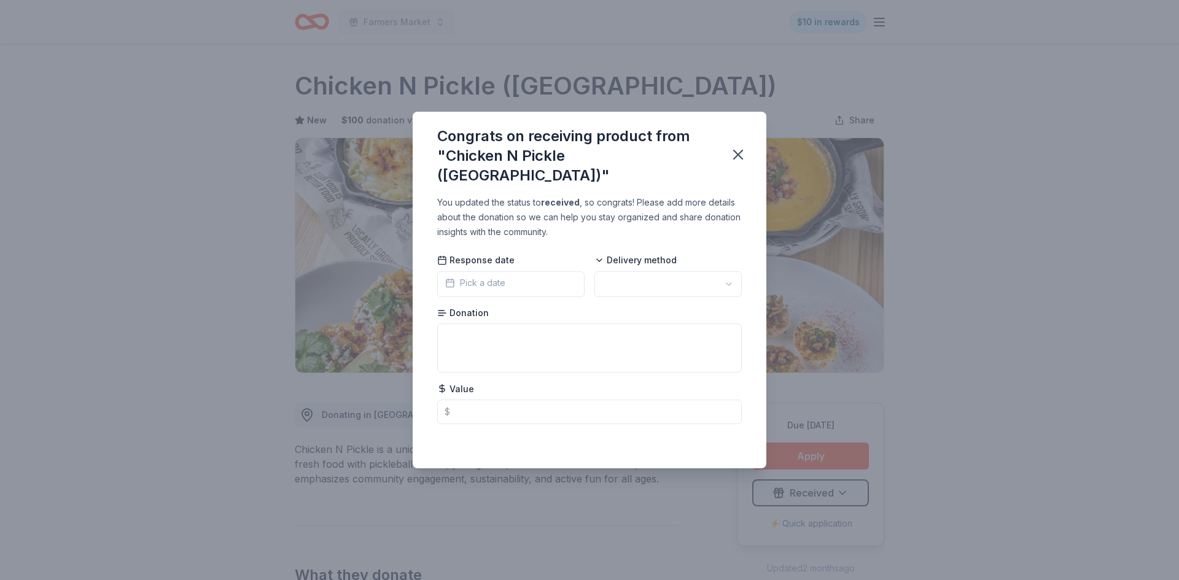
click at [669, 276] on html "Farmers Market $10 in rewards Due [DATE] Share Chicken N Pickle ([GEOGRAPHIC_DA…" at bounding box center [589, 290] width 1179 height 580
click at [583, 403] on input "text" at bounding box center [589, 412] width 305 height 25
type input "100.00"
click at [736, 152] on icon "button" at bounding box center [737, 154] width 17 height 17
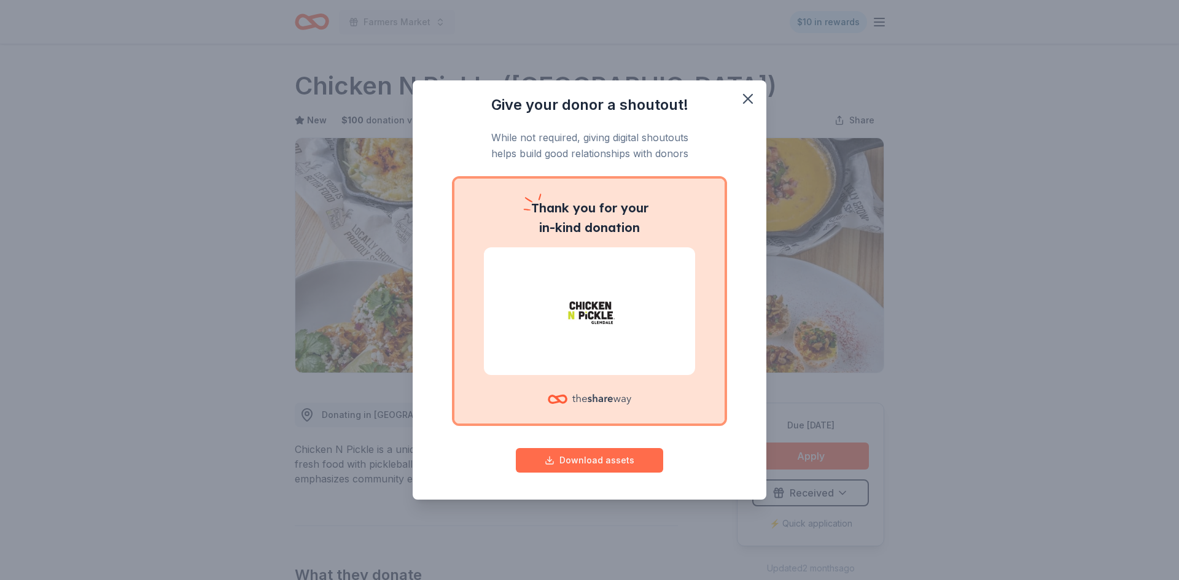
click at [606, 459] on button "Download assets" at bounding box center [589, 460] width 147 height 25
click at [758, 104] on button "button" at bounding box center [747, 98] width 27 height 27
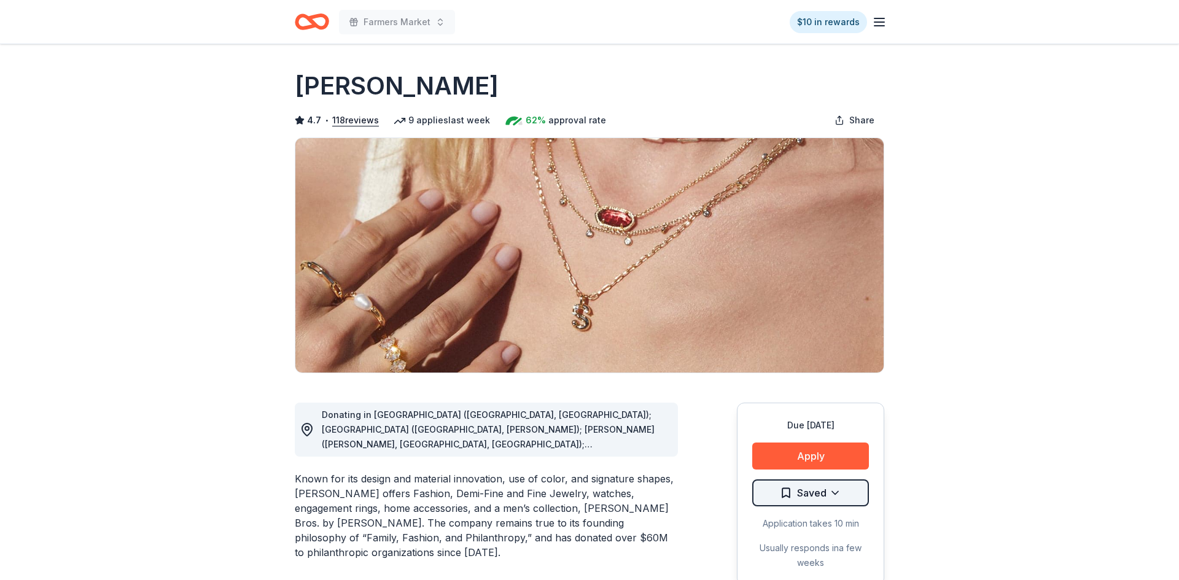
click at [799, 491] on html "Farmers Market $10 in rewards Due [DATE] Share [PERSON_NAME] 4.7 • 118 reviews …" at bounding box center [589, 290] width 1179 height 580
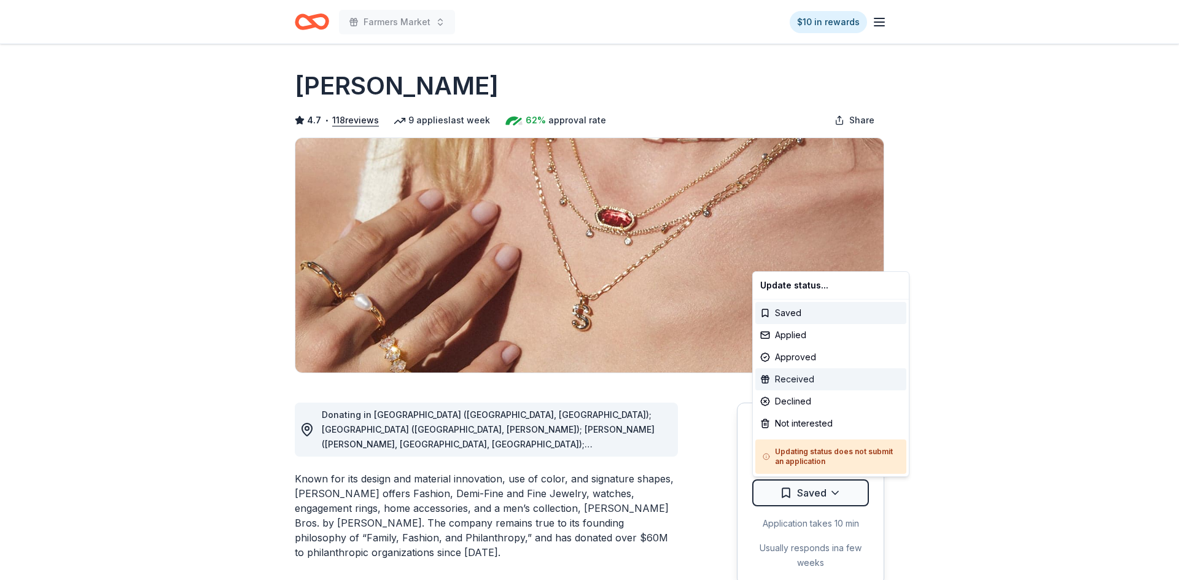
click at [791, 371] on div "Received" at bounding box center [830, 379] width 151 height 22
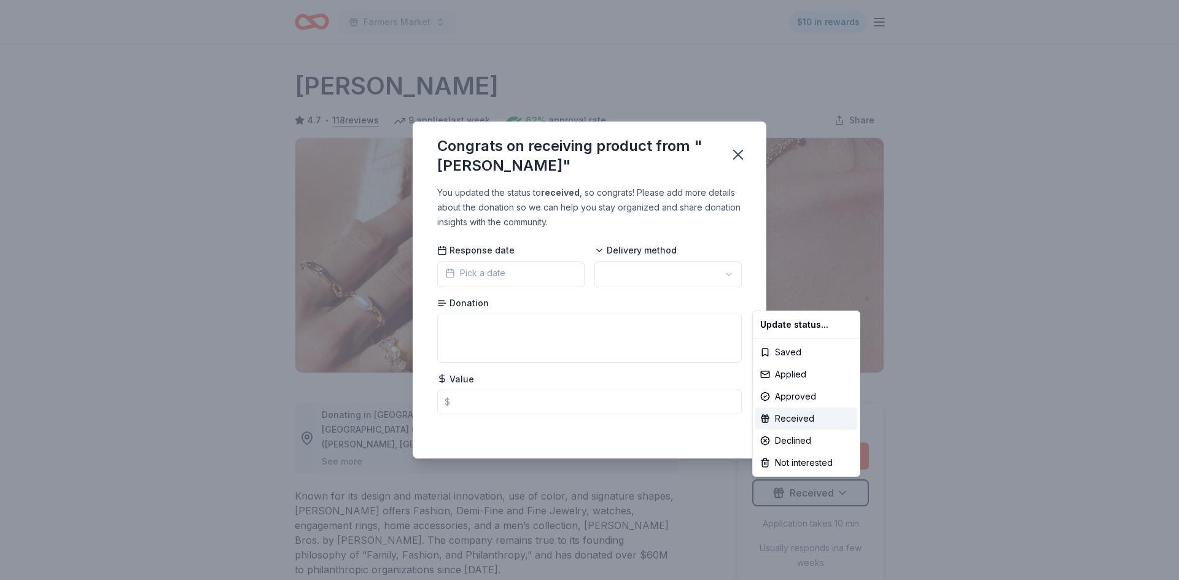
click at [643, 278] on html "Farmers Market $10 in rewards Due [DATE] Share [PERSON_NAME] 4.7 • 118 reviews …" at bounding box center [589, 290] width 1179 height 580
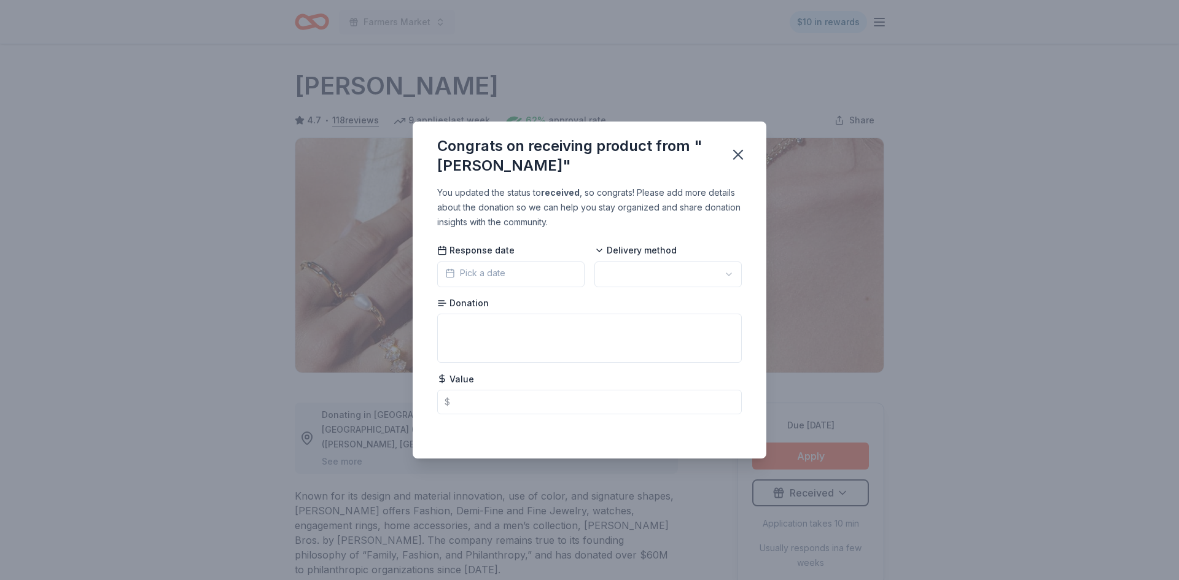
click at [643, 275] on html "Farmers Market $10 in rewards Due [DATE] Share [PERSON_NAME] 4.7 • 118 reviews …" at bounding box center [589, 290] width 1179 height 580
click at [548, 407] on input "text" at bounding box center [589, 402] width 305 height 25
type input "160.00"
click at [734, 155] on icon "button" at bounding box center [737, 154] width 17 height 17
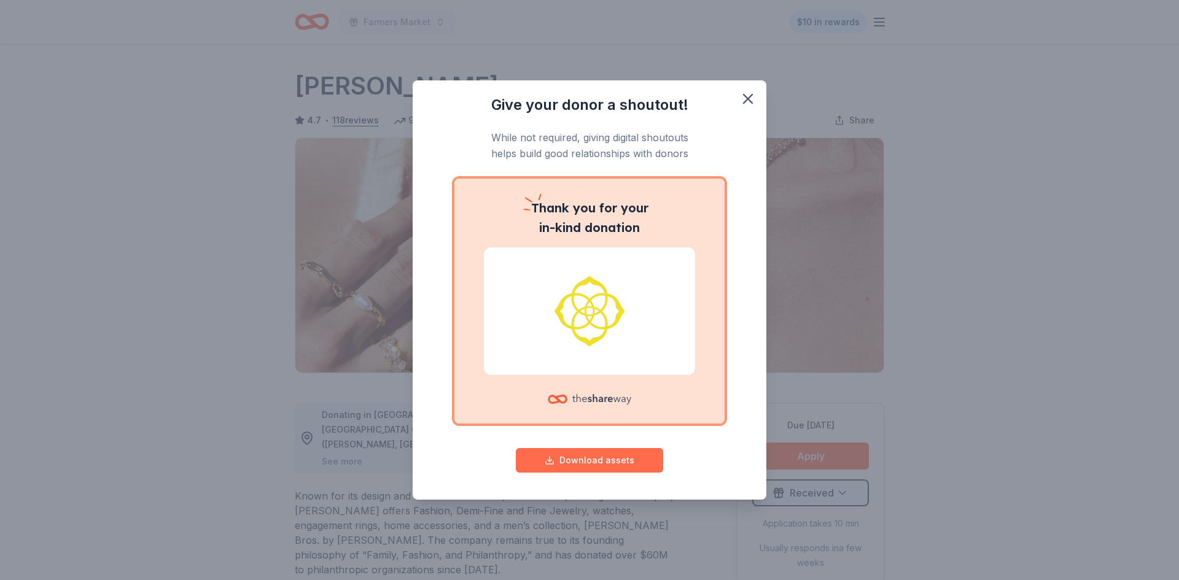
click at [580, 462] on button "Download assets" at bounding box center [589, 460] width 147 height 25
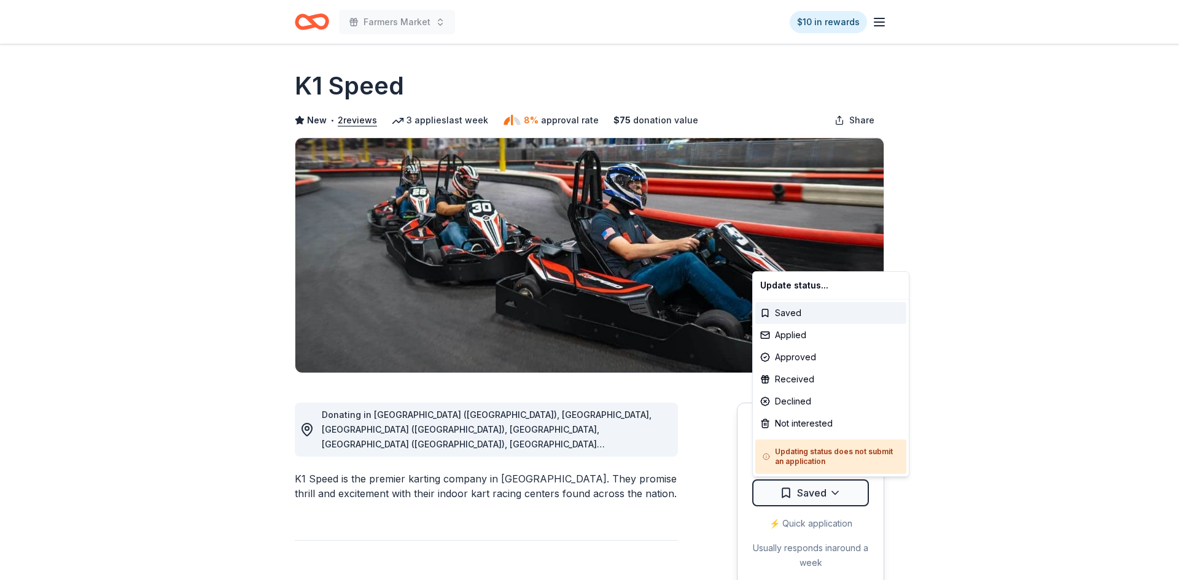
click at [817, 355] on div "Approved" at bounding box center [830, 357] width 151 height 22
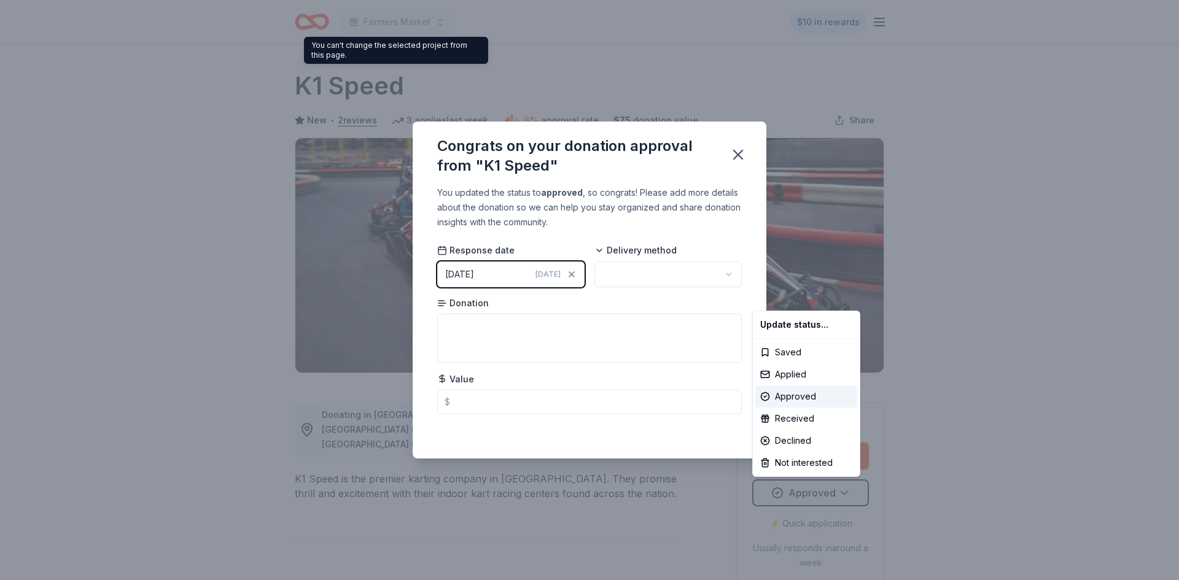
click at [735, 157] on html "Farmers Market $10 in rewards Due [DATE] Share K1 Speed New • 2 reviews 3 appli…" at bounding box center [589, 290] width 1179 height 580
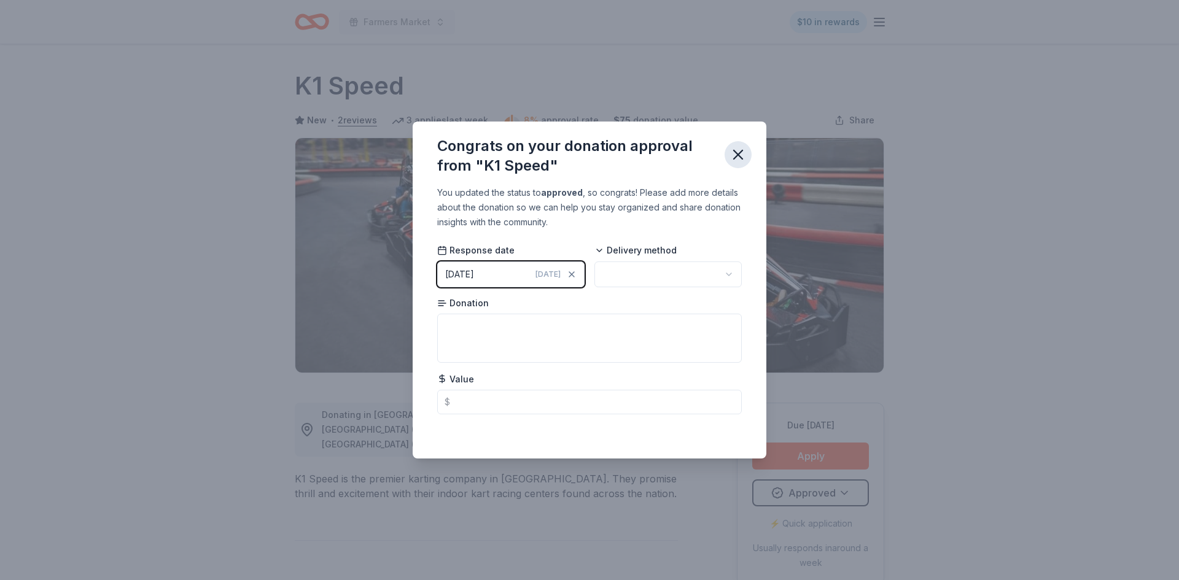
click at [742, 153] on icon "button" at bounding box center [737, 154] width 17 height 17
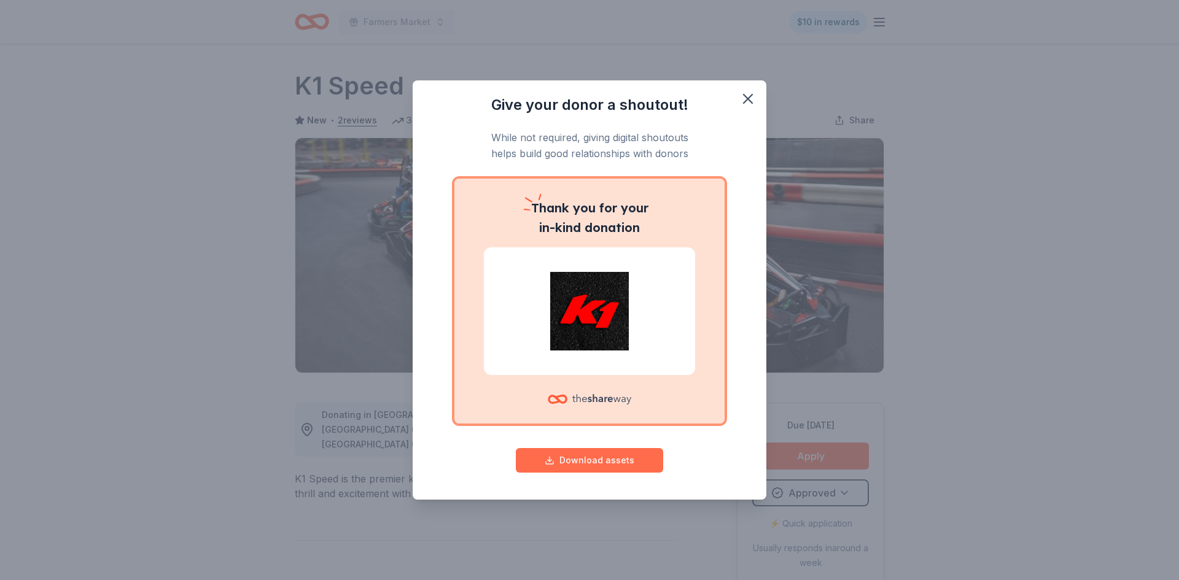
click at [579, 457] on button "Download assets" at bounding box center [589, 460] width 147 height 25
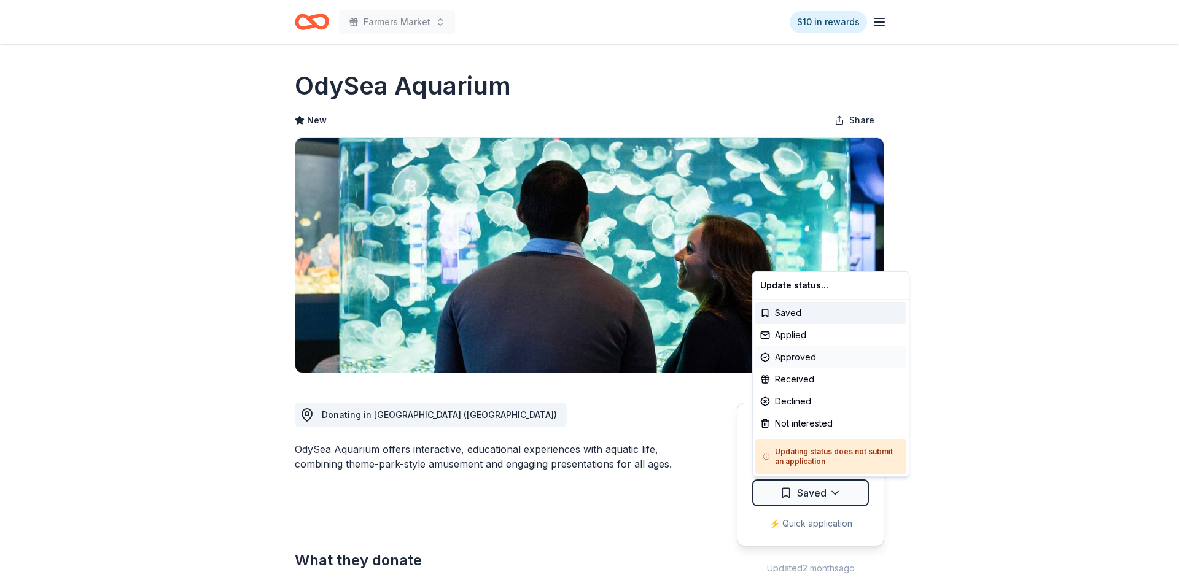
click at [804, 355] on div "Approved" at bounding box center [830, 357] width 151 height 22
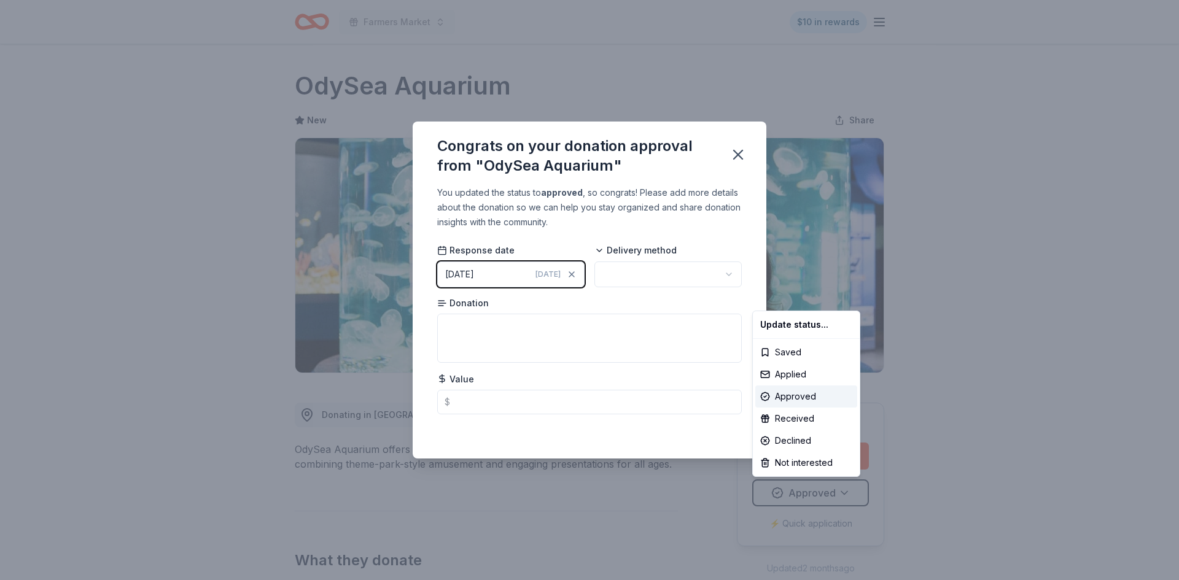
click at [738, 155] on html "Farmers Market $10 in rewards Due [DATE] Share OdySea Aquarium New Share Donati…" at bounding box center [589, 290] width 1179 height 580
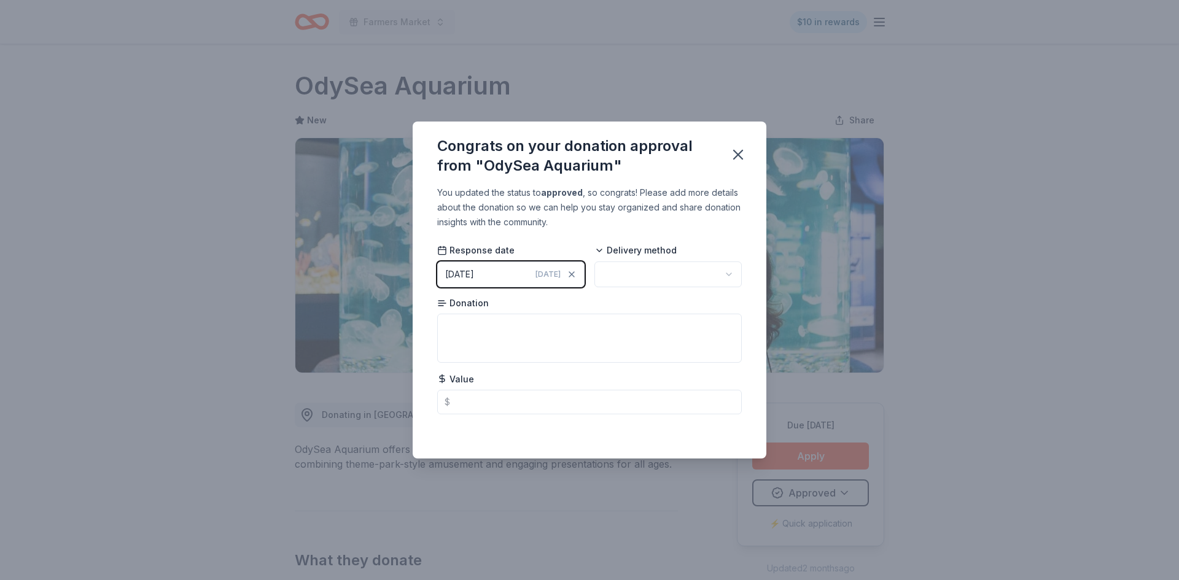
click at [738, 155] on icon "button" at bounding box center [738, 154] width 9 height 9
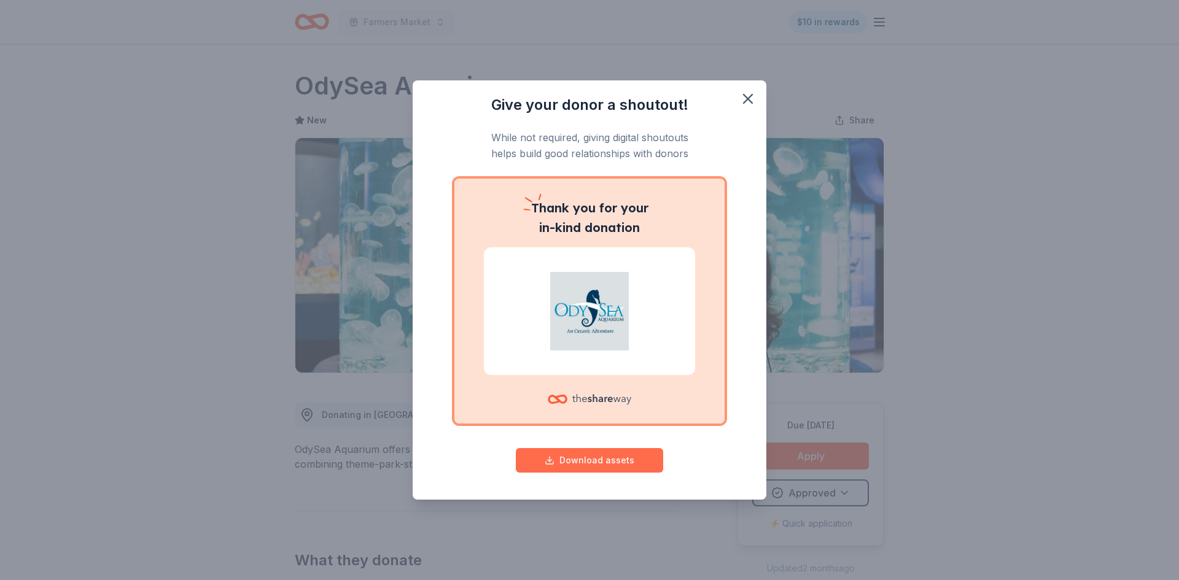
click at [590, 461] on button "Download assets" at bounding box center [589, 460] width 147 height 25
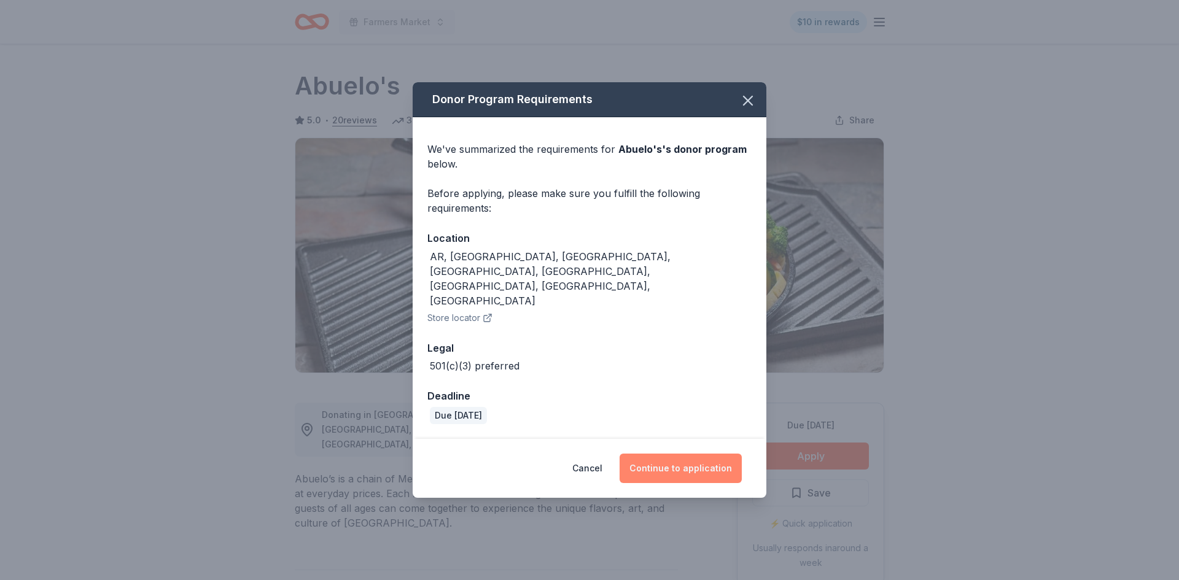
click at [677, 454] on button "Continue to application" at bounding box center [680, 468] width 122 height 29
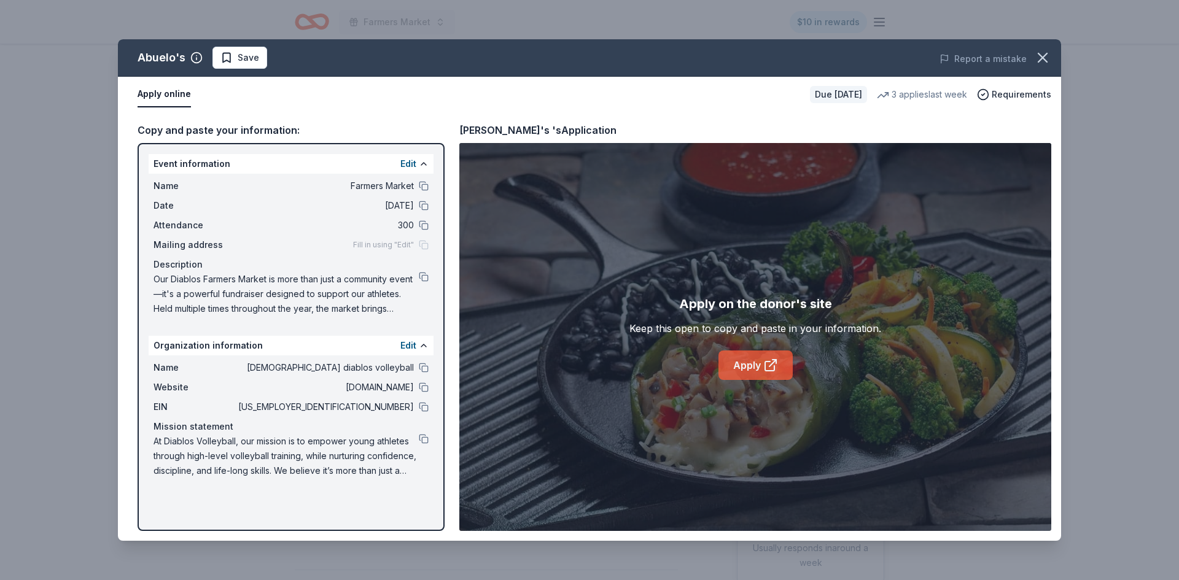
click at [759, 367] on link "Apply" at bounding box center [755, 365] width 74 height 29
click at [424, 274] on button at bounding box center [424, 277] width 10 height 10
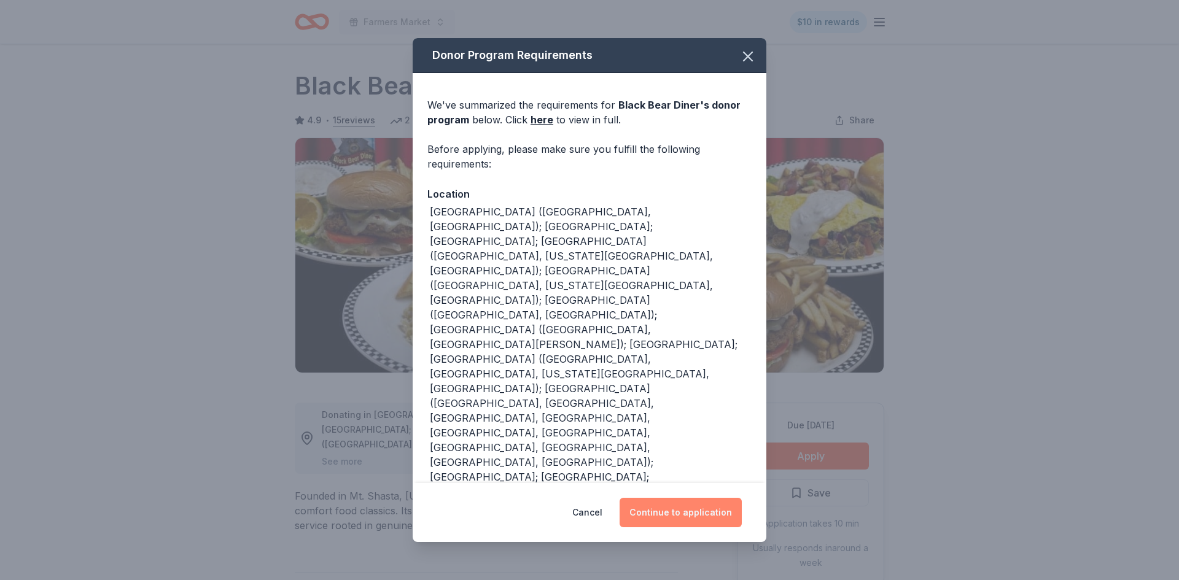
click at [689, 498] on button "Continue to application" at bounding box center [680, 512] width 122 height 29
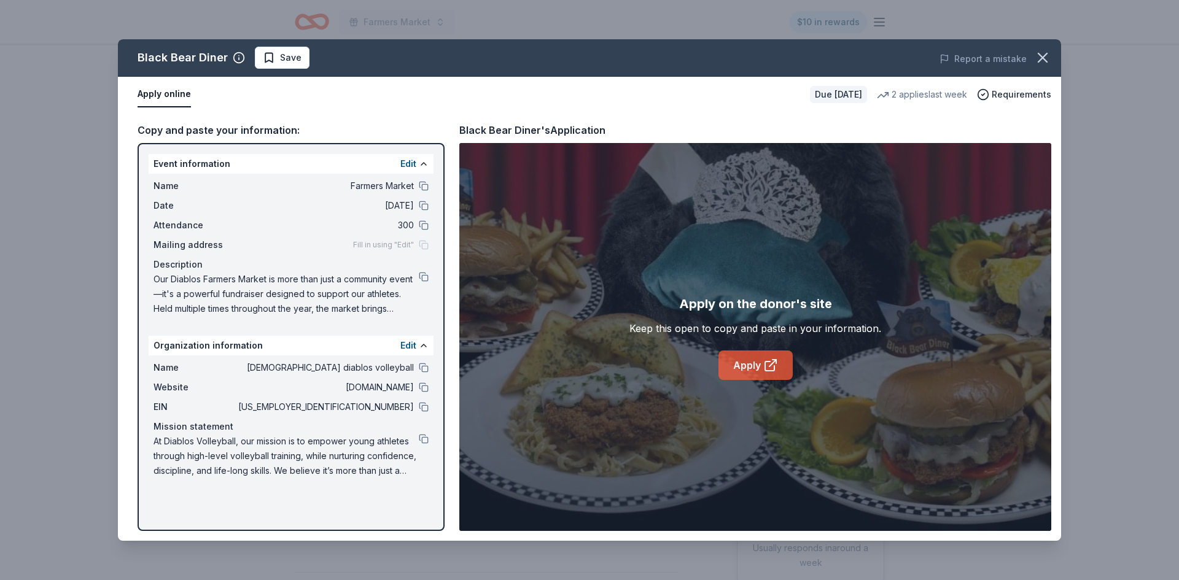
click at [741, 362] on link "Apply" at bounding box center [755, 365] width 74 height 29
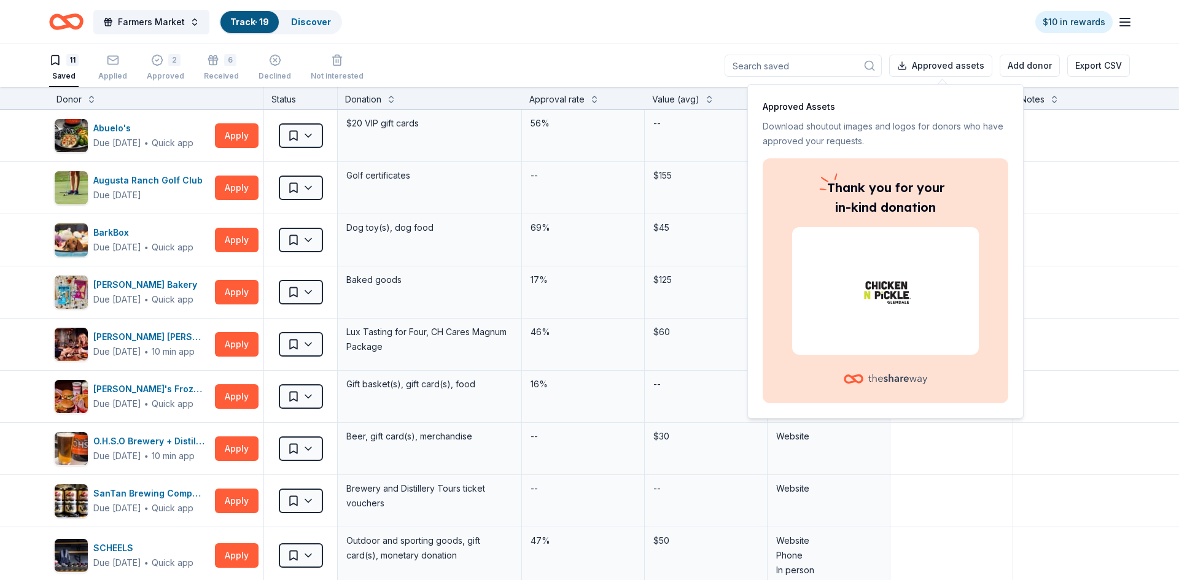
click at [649, 66] on div "11 Saved Applied 2 Approved 6 Received Declined Not interested Approved assets …" at bounding box center [589, 65] width 1080 height 43
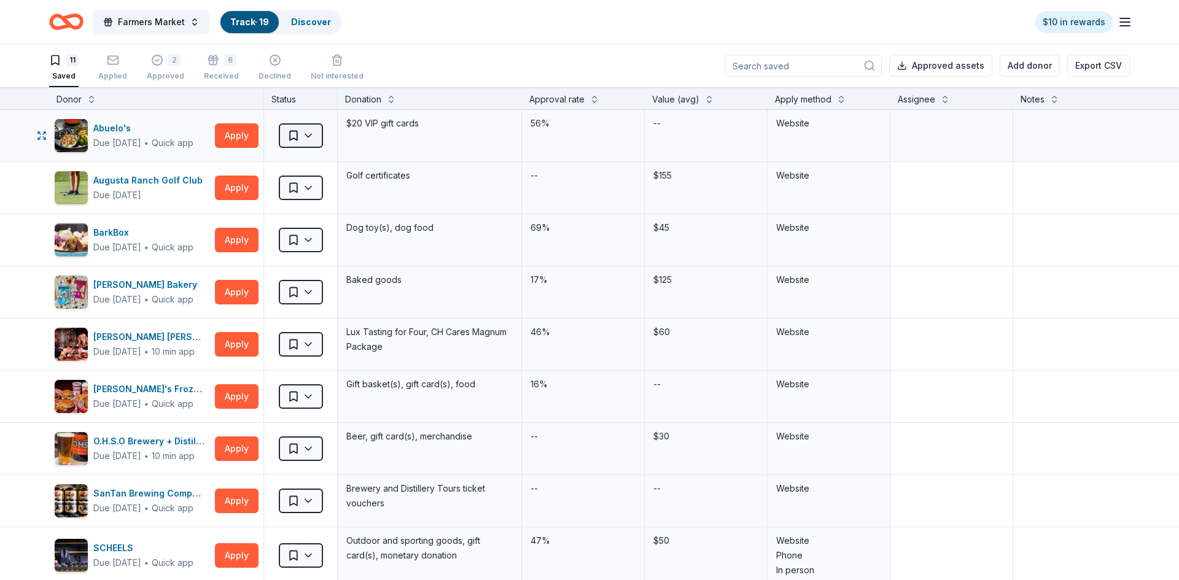
click at [315, 141] on html "Farmers Market Track · 19 Discover $10 in rewards 11 Saved Applied 2 Approved 6…" at bounding box center [589, 290] width 1179 height 580
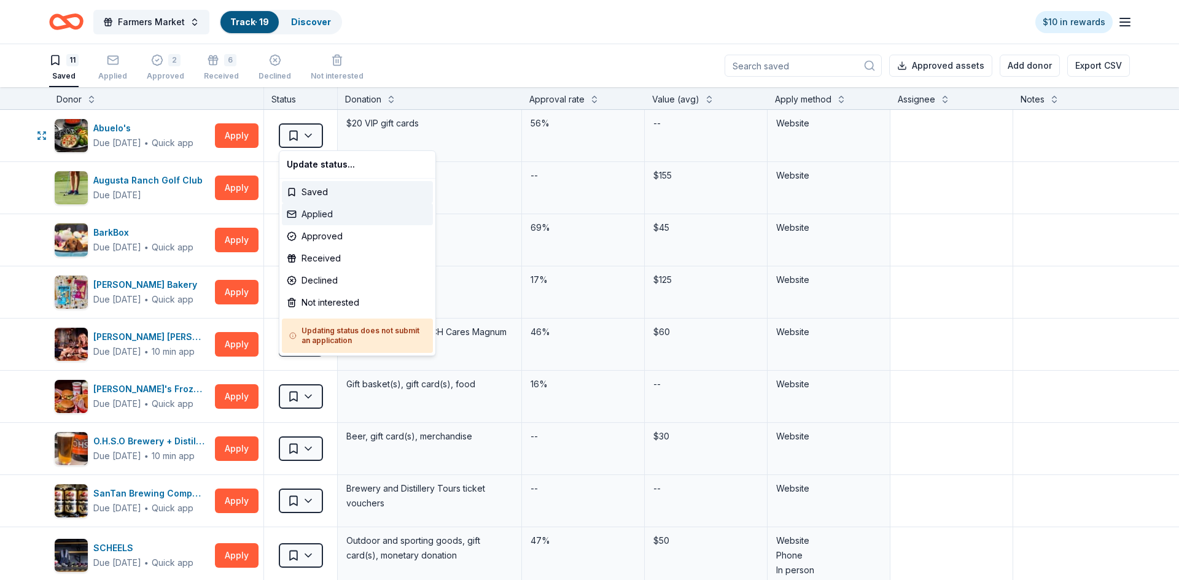
click at [320, 220] on div "Applied" at bounding box center [357, 214] width 151 height 22
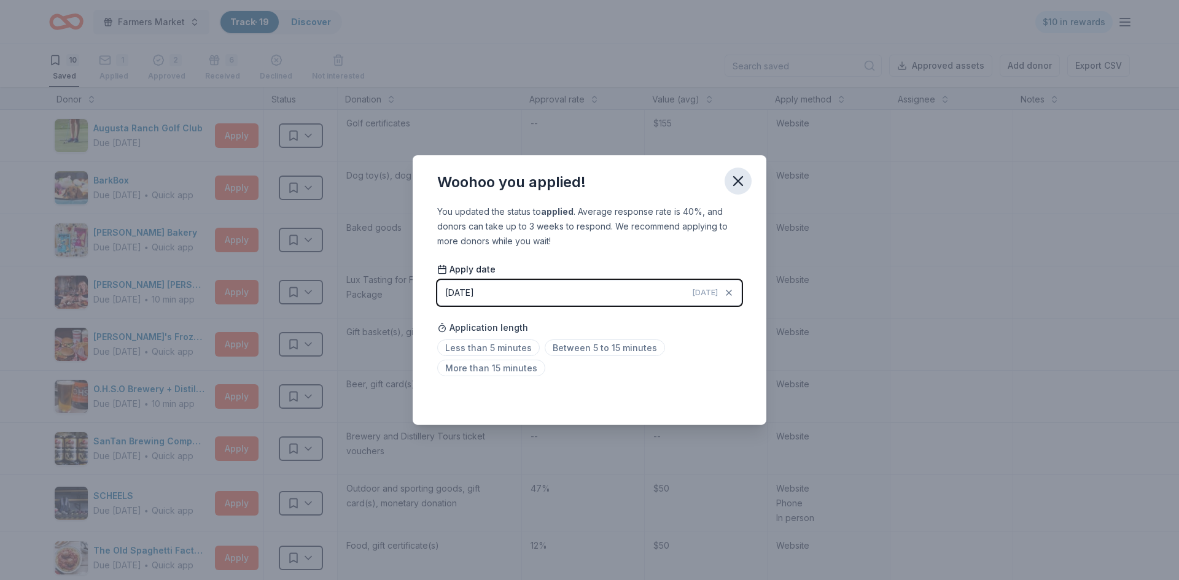
click at [737, 180] on icon "button" at bounding box center [738, 181] width 9 height 9
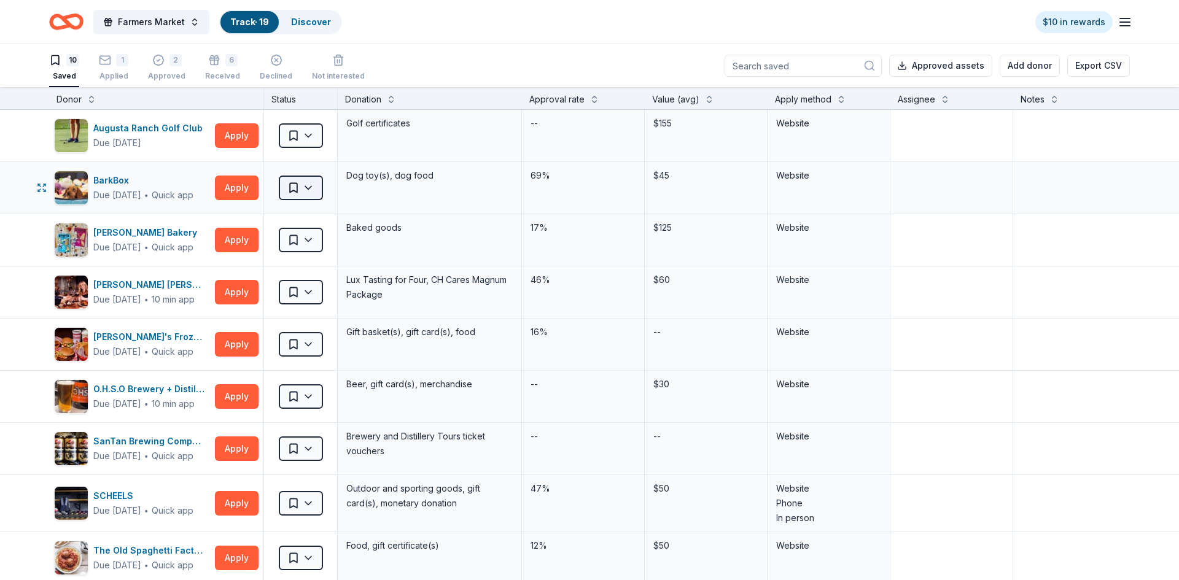
click at [306, 188] on html "Farmers Market Track · 19 Discover $10 in rewards 10 Saved 1 Applied 2 Approved…" at bounding box center [589, 290] width 1179 height 580
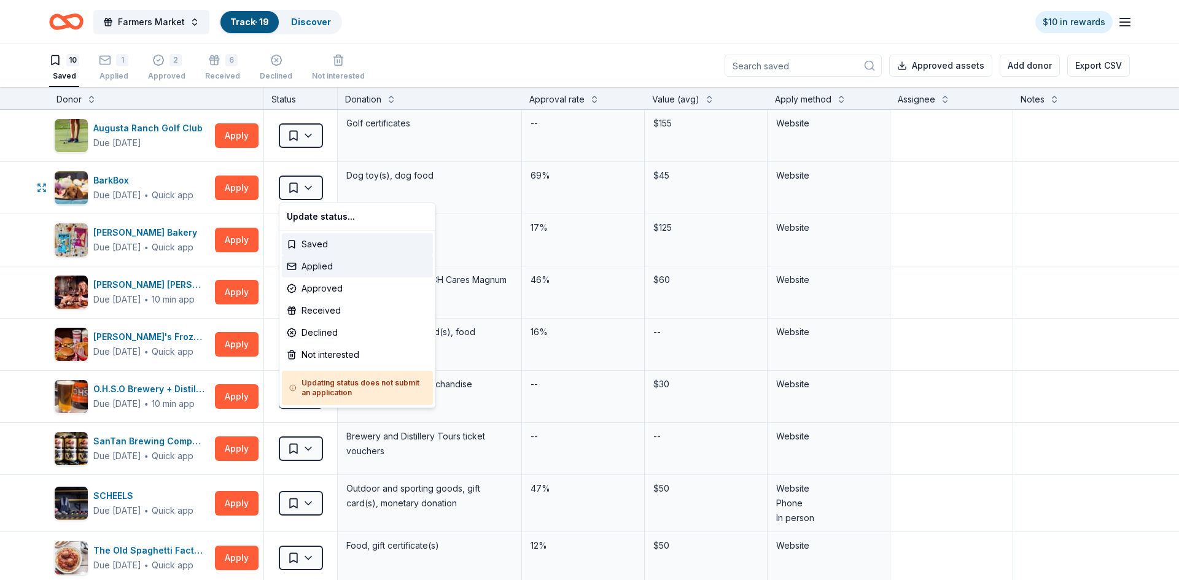
click at [316, 274] on div "Applied" at bounding box center [357, 266] width 151 height 22
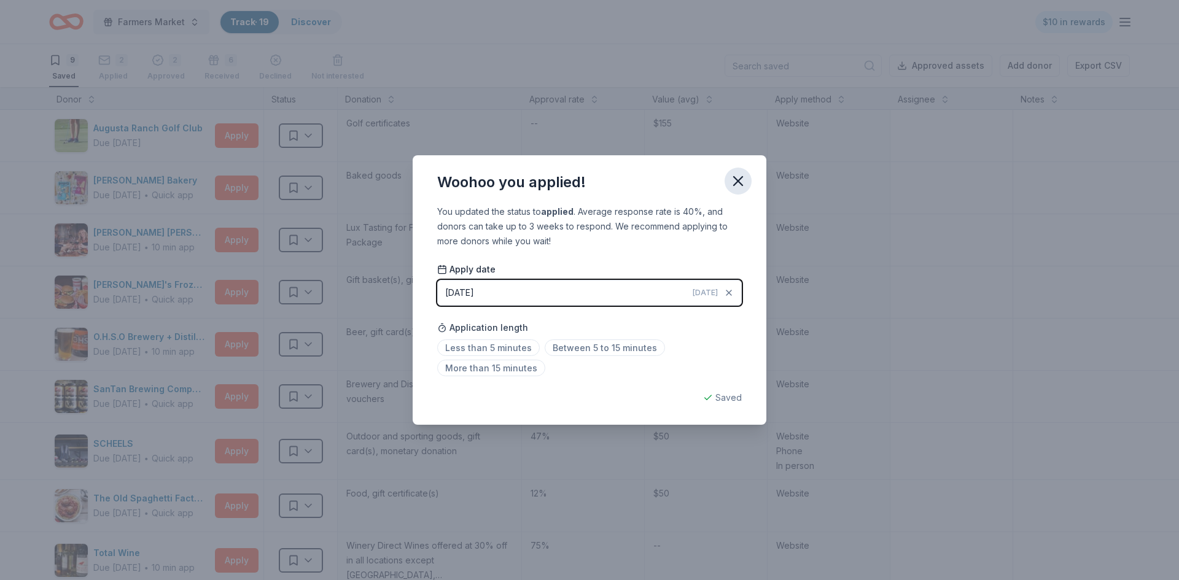
click at [740, 181] on icon "button" at bounding box center [737, 181] width 17 height 17
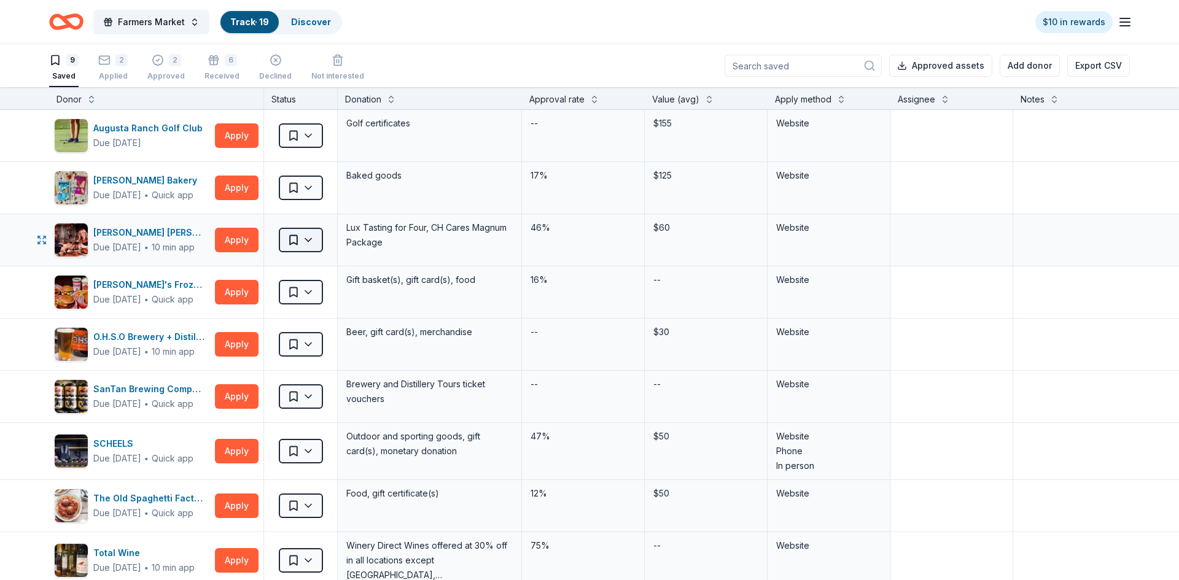
click at [309, 241] on html "Farmers Market Track · 19 Discover $10 in rewards 9 Saved 2 Applied 2 Approved …" at bounding box center [589, 290] width 1179 height 580
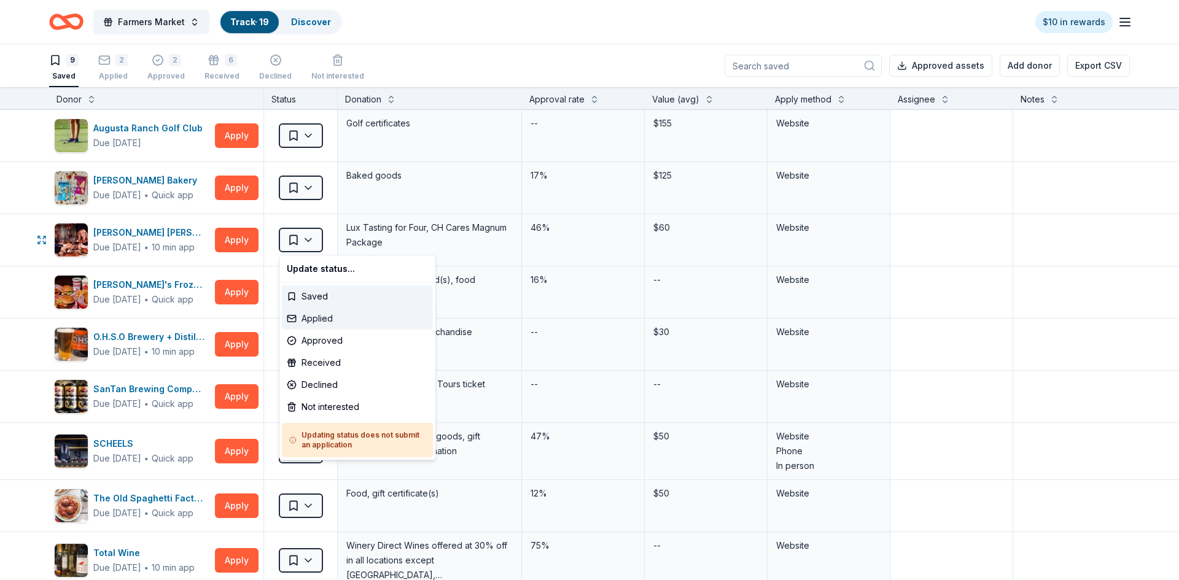
click at [317, 319] on div "Applied" at bounding box center [357, 319] width 151 height 22
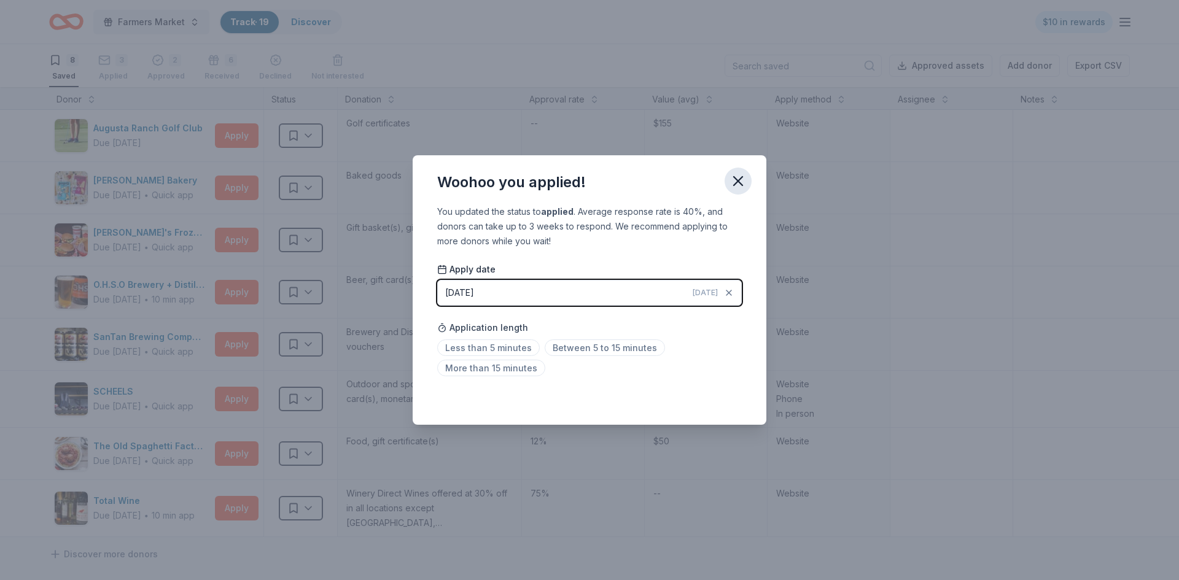
click at [735, 176] on icon "button" at bounding box center [737, 181] width 17 height 17
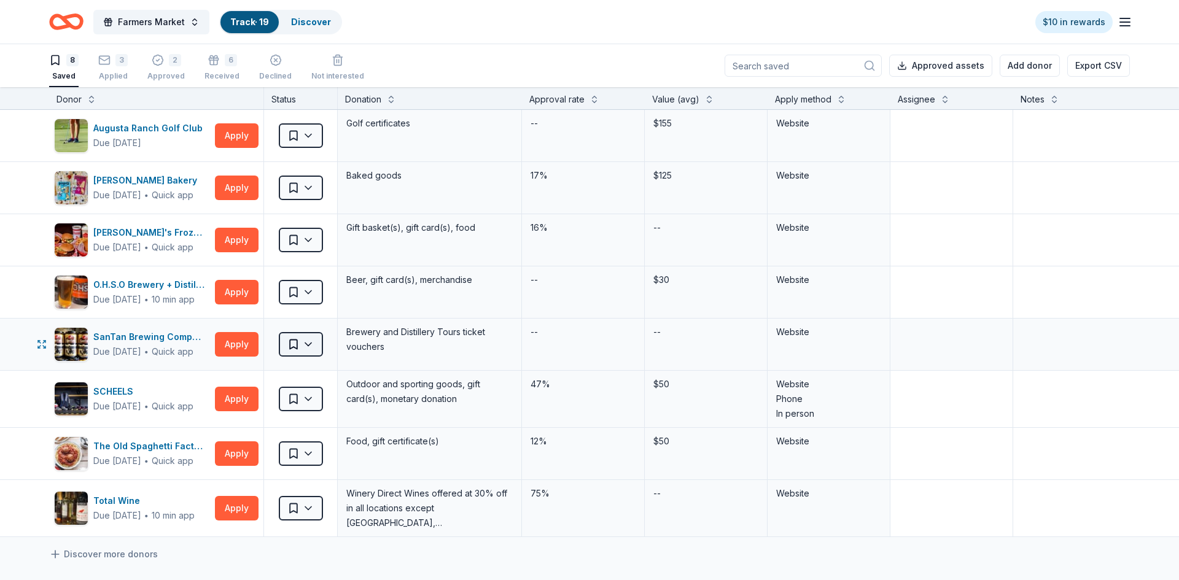
click at [311, 339] on html "Farmers Market Track · 19 Discover $10 in rewards 8 Saved 3 Applied 2 Approved …" at bounding box center [589, 290] width 1179 height 580
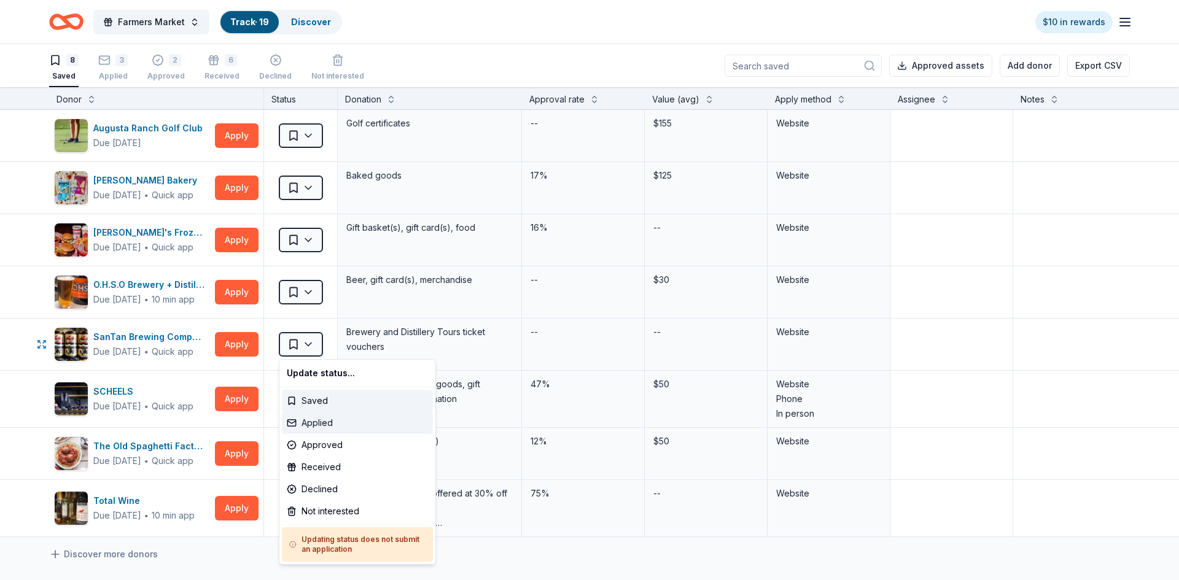
click at [350, 419] on div "Applied" at bounding box center [357, 423] width 151 height 22
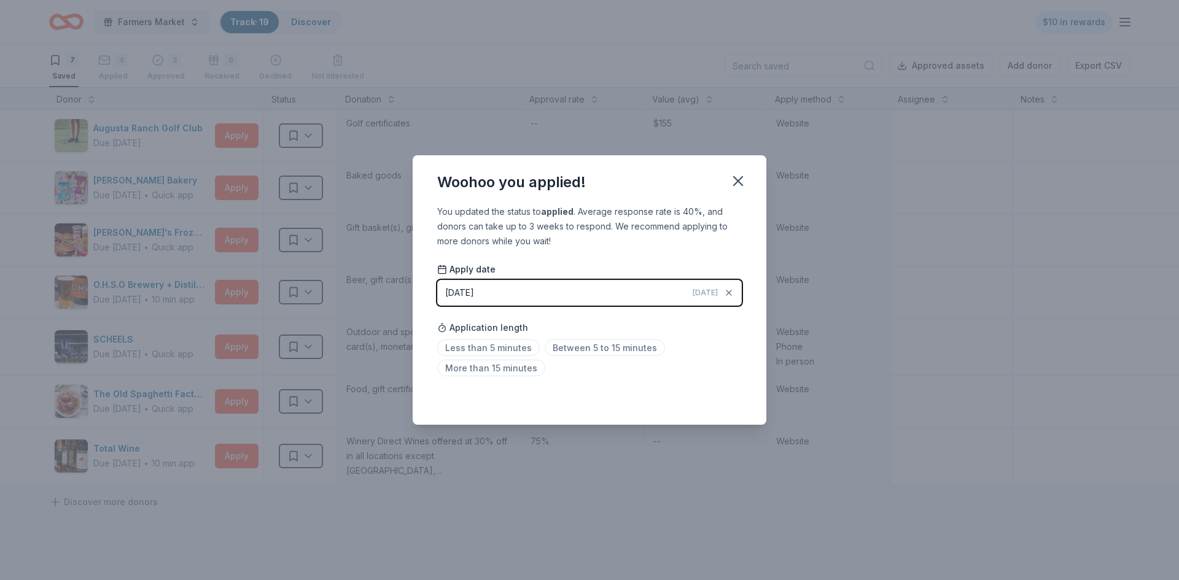
click at [1057, 352] on div "Woohoo you applied! You updated the status to applied . Average response rate i…" at bounding box center [589, 290] width 1179 height 580
click at [1032, 138] on div "Woohoo you applied! You updated the status to applied . Average response rate i…" at bounding box center [589, 290] width 1179 height 580
click at [738, 184] on icon "button" at bounding box center [737, 181] width 17 height 17
